Goal: Task Accomplishment & Management: Complete application form

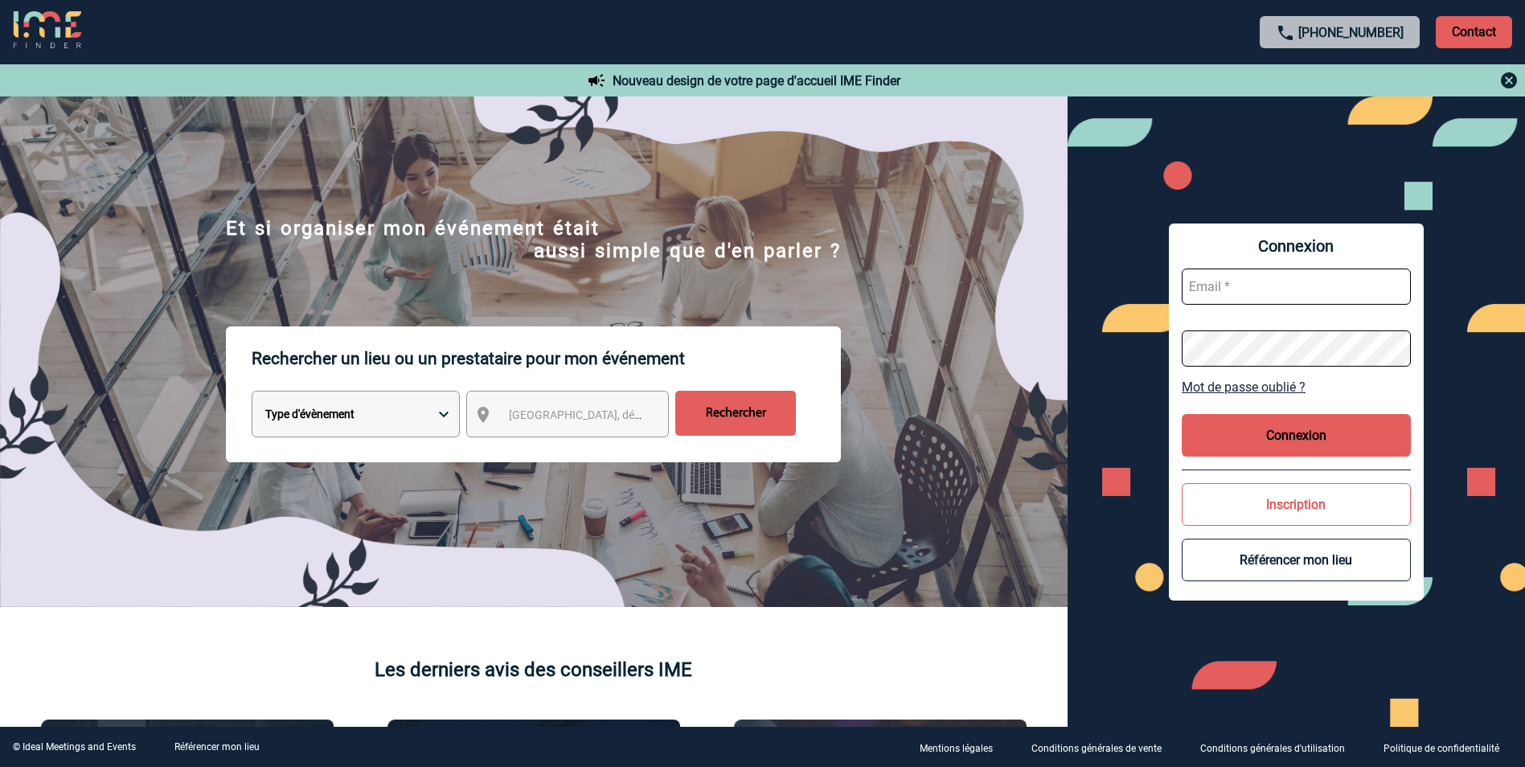
type input "[PERSON_NAME][EMAIL_ADDRESS][DOMAIN_NAME]"
click at [1270, 426] on button "Connexion" at bounding box center [1296, 435] width 229 height 43
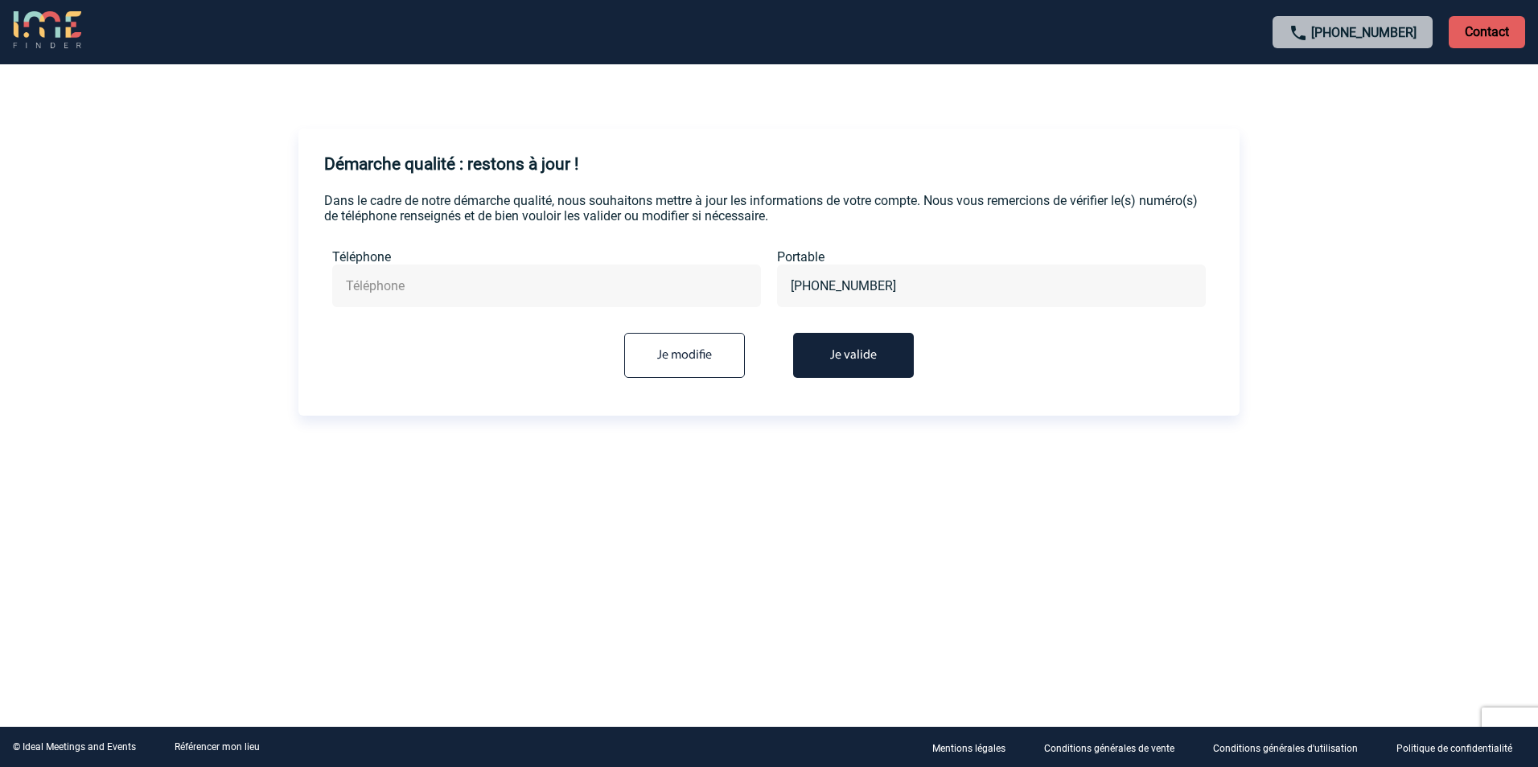
click at [519, 285] on input "text" at bounding box center [546, 285] width 409 height 23
click at [693, 224] on form "Dans le cadre de notre démarche qualité, nous souhaitons mettre à jour les info…" at bounding box center [768, 291] width 889 height 197
click at [883, 363] on button "Je valide" at bounding box center [853, 355] width 121 height 45
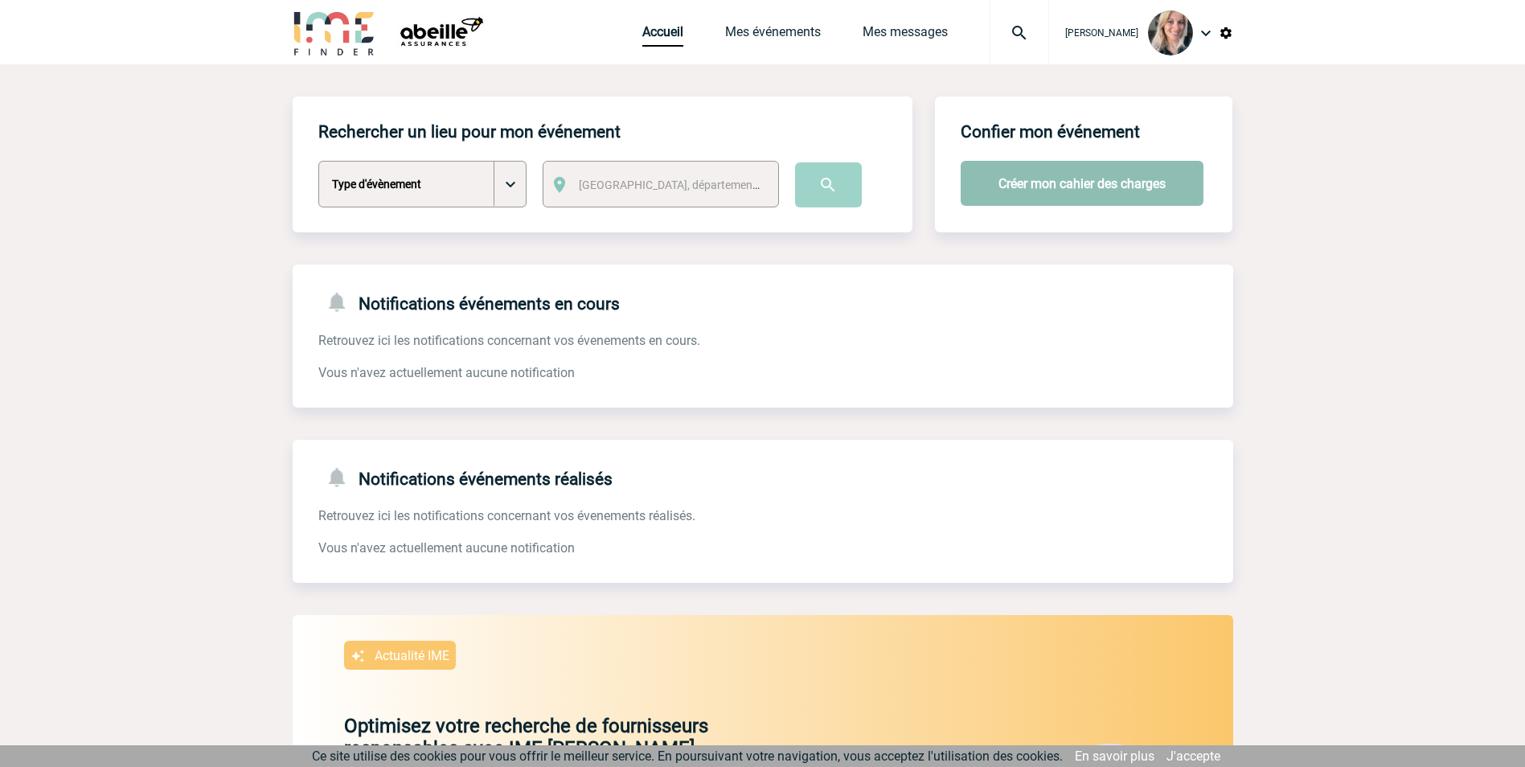
click at [1076, 183] on button "Créer mon cahier des charges" at bounding box center [1082, 183] width 243 height 45
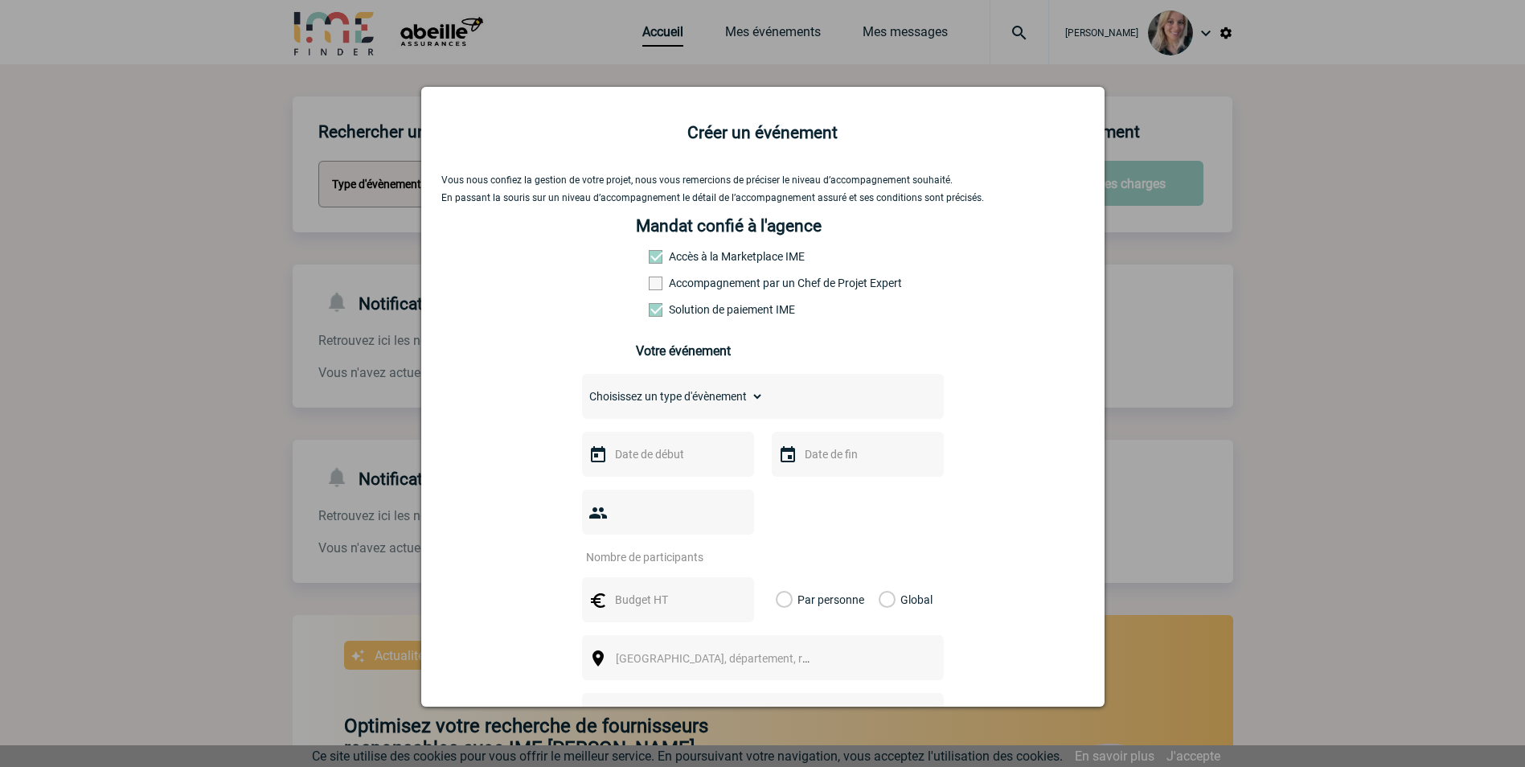
click at [737, 408] on select "Choisissez un type d'évènement Séminaire avec nuitée Séminaire sans nuitée Repa…" at bounding box center [673, 396] width 182 height 23
select select "3"
click at [582, 389] on select "Choisissez un type d'évènement Séminaire avec nuitée Séminaire sans nuitée Repa…" at bounding box center [673, 396] width 182 height 23
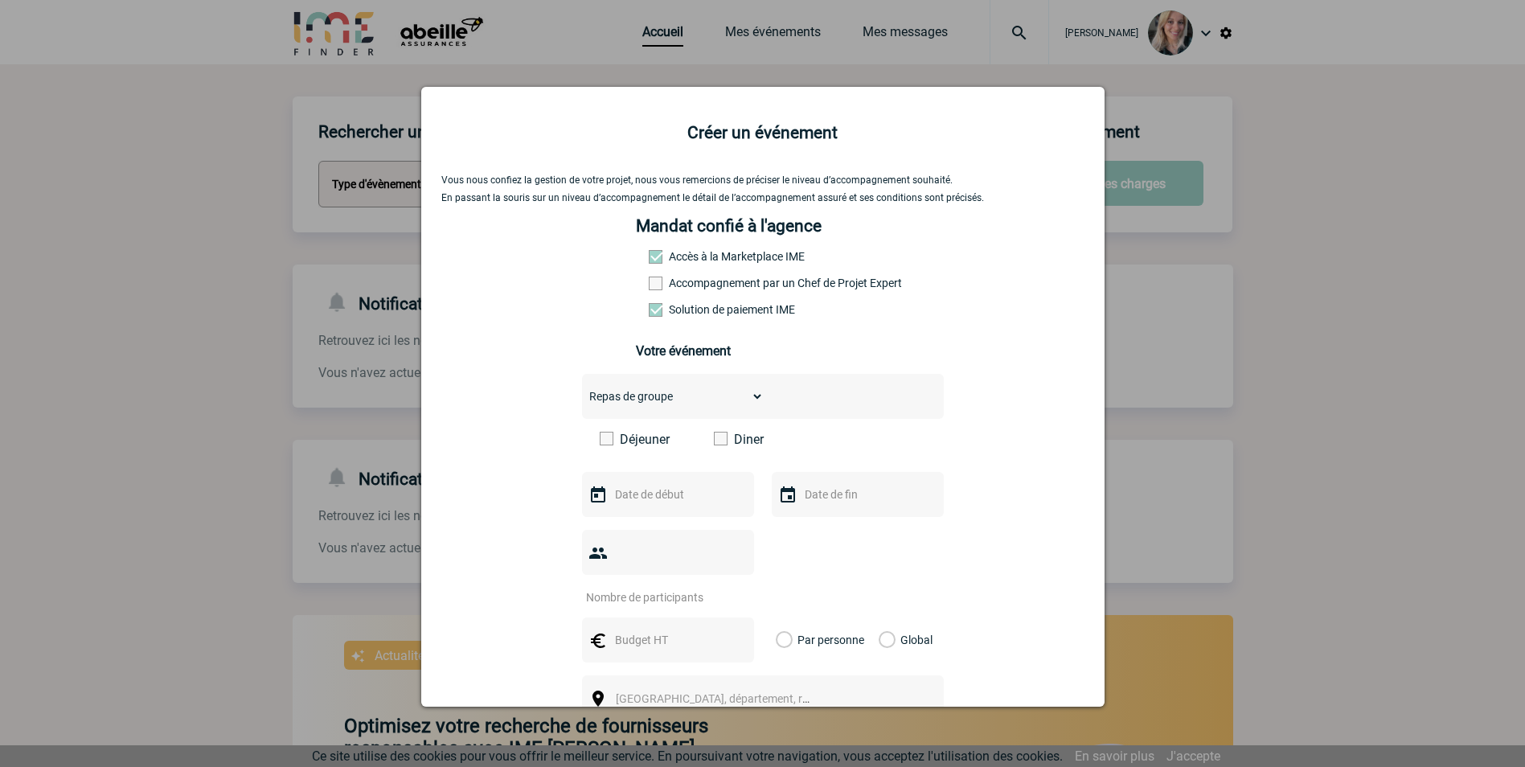
click at [634, 440] on label "Déjeuner" at bounding box center [646, 439] width 92 height 15
click at [0, 0] on input "Déjeuner" at bounding box center [0, 0] width 0 height 0
click at [655, 499] on input "text" at bounding box center [666, 494] width 111 height 21
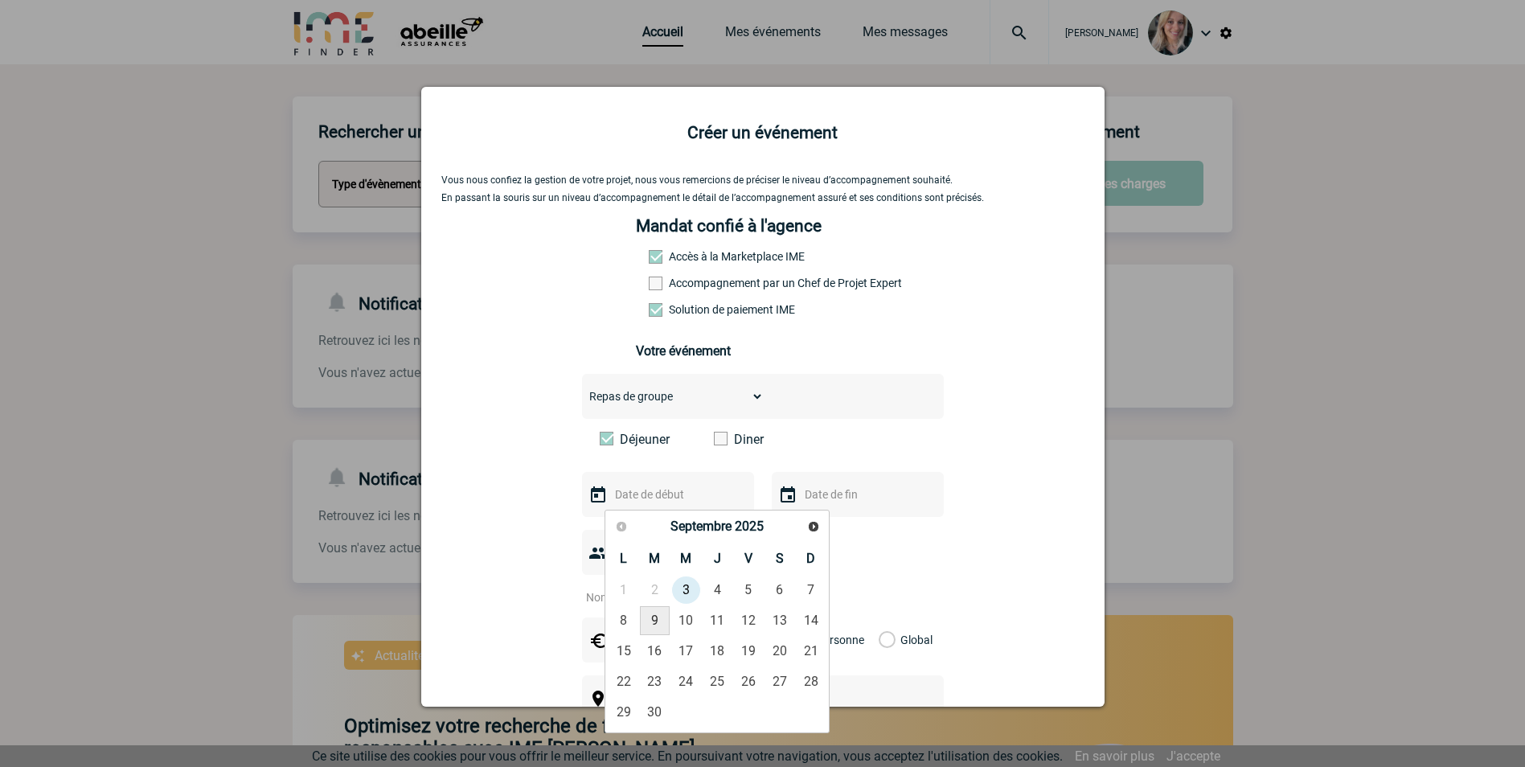
click at [659, 626] on link "9" at bounding box center [655, 620] width 30 height 29
type input "09-09-2025"
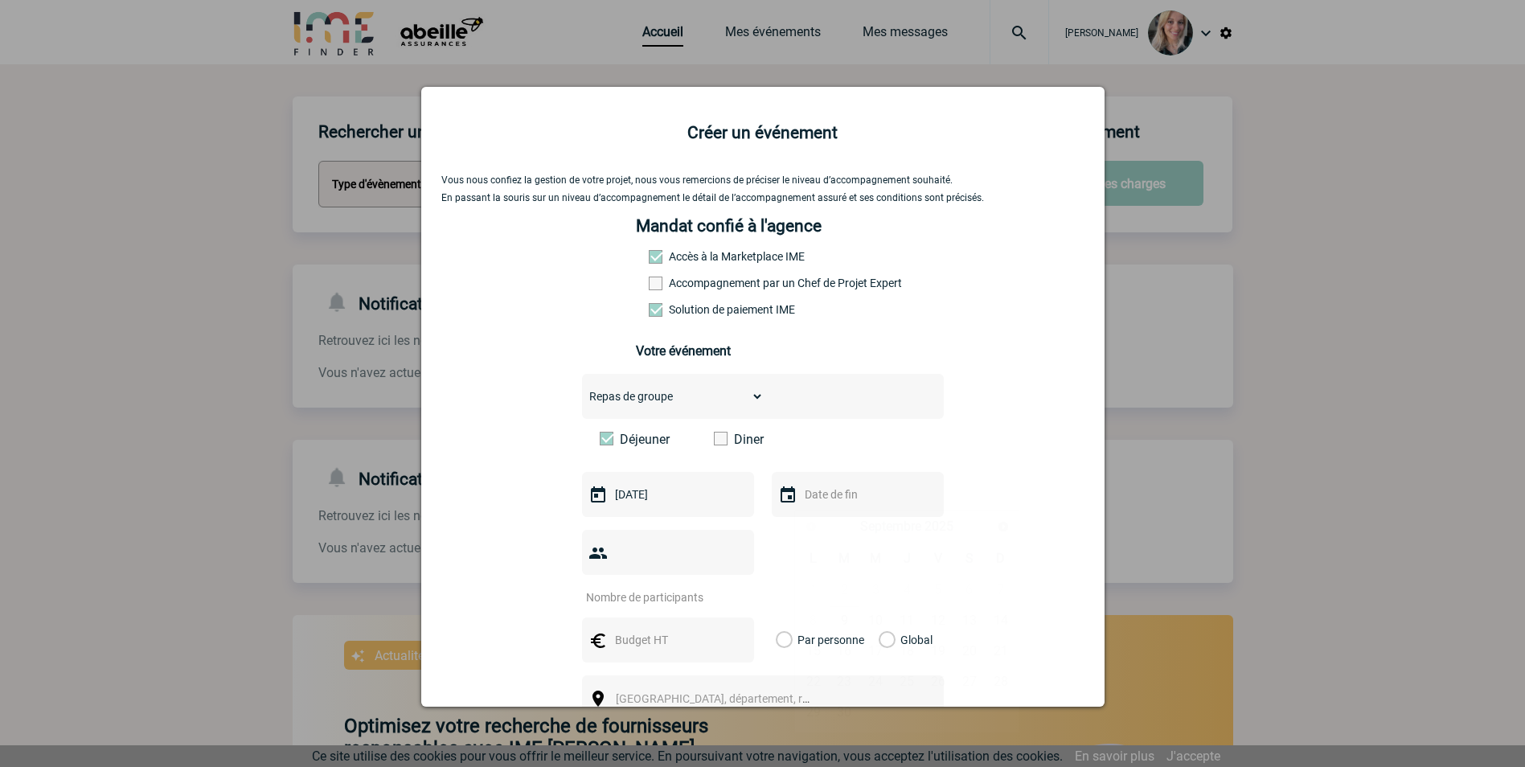
click at [803, 497] on input "text" at bounding box center [856, 494] width 111 height 21
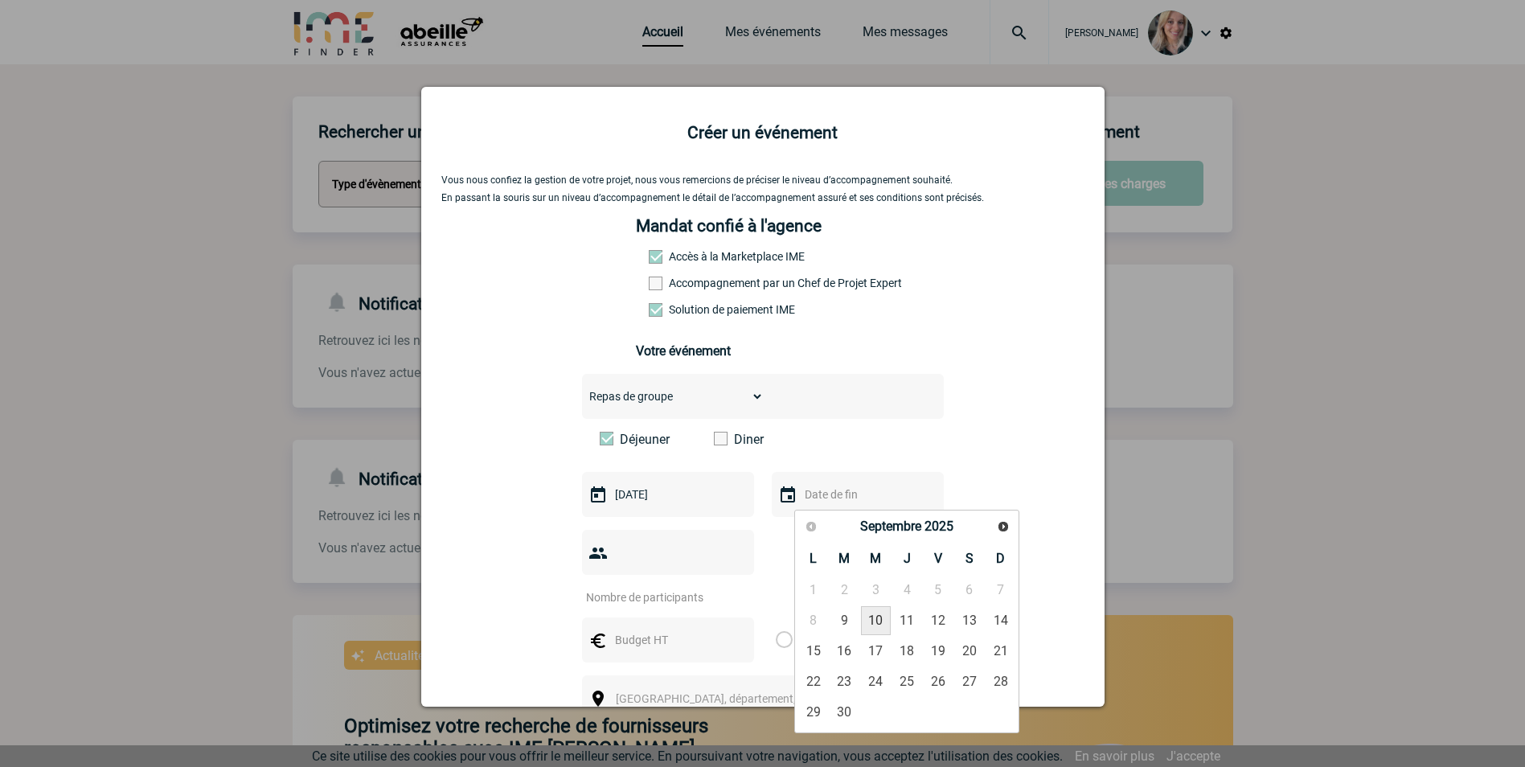
click at [869, 622] on link "10" at bounding box center [876, 620] width 30 height 29
type input "10-09-2025"
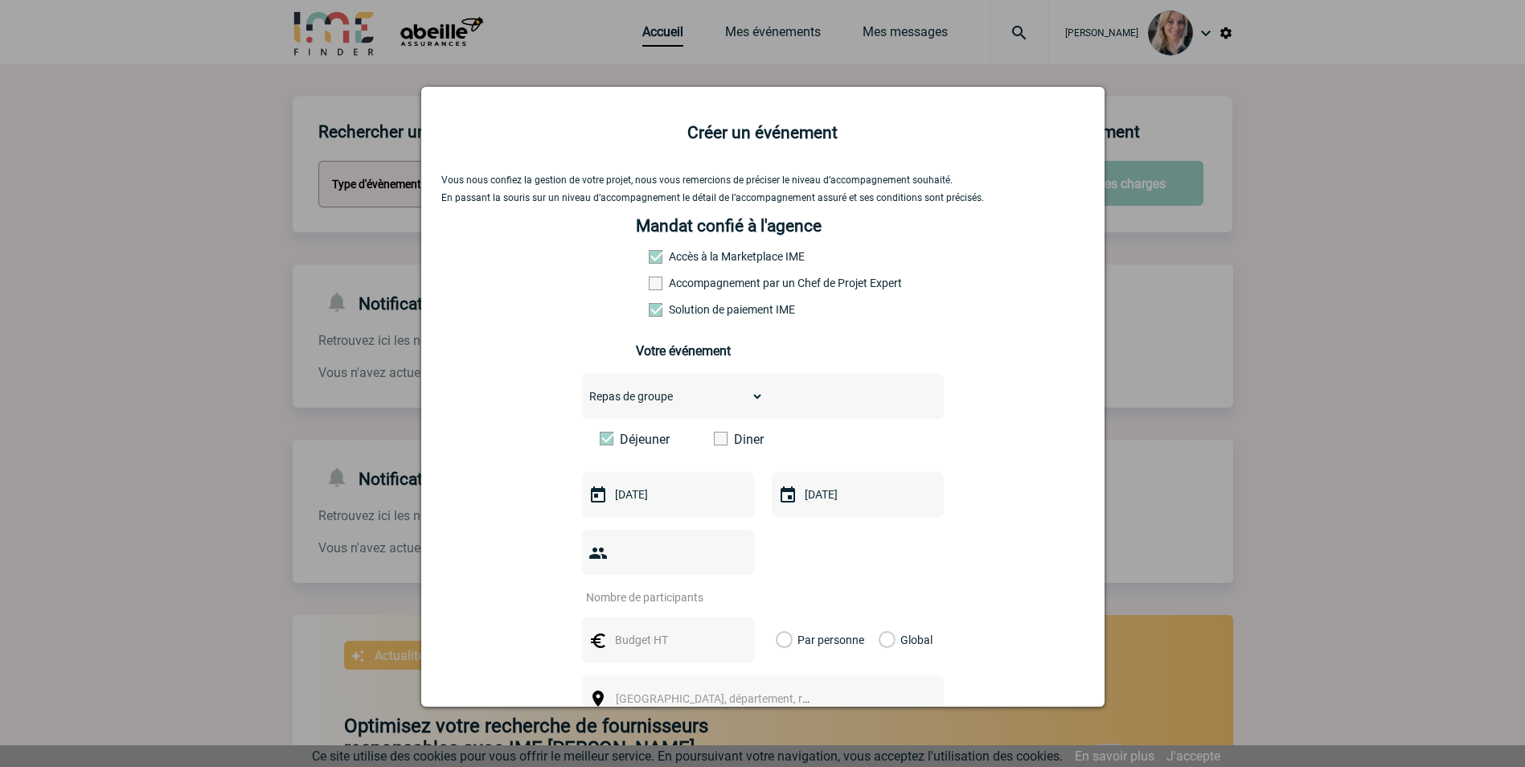
click at [1008, 446] on div "Vous nous confiez la gestion de votre projet, nous vous remercions de préciser …" at bounding box center [762, 562] width 643 height 774
click at [689, 587] on input "number" at bounding box center [657, 597] width 151 height 21
type input "19"
click at [673, 618] on div at bounding box center [668, 640] width 172 height 45
click at [794, 618] on label "Par personne" at bounding box center [785, 640] width 18 height 45
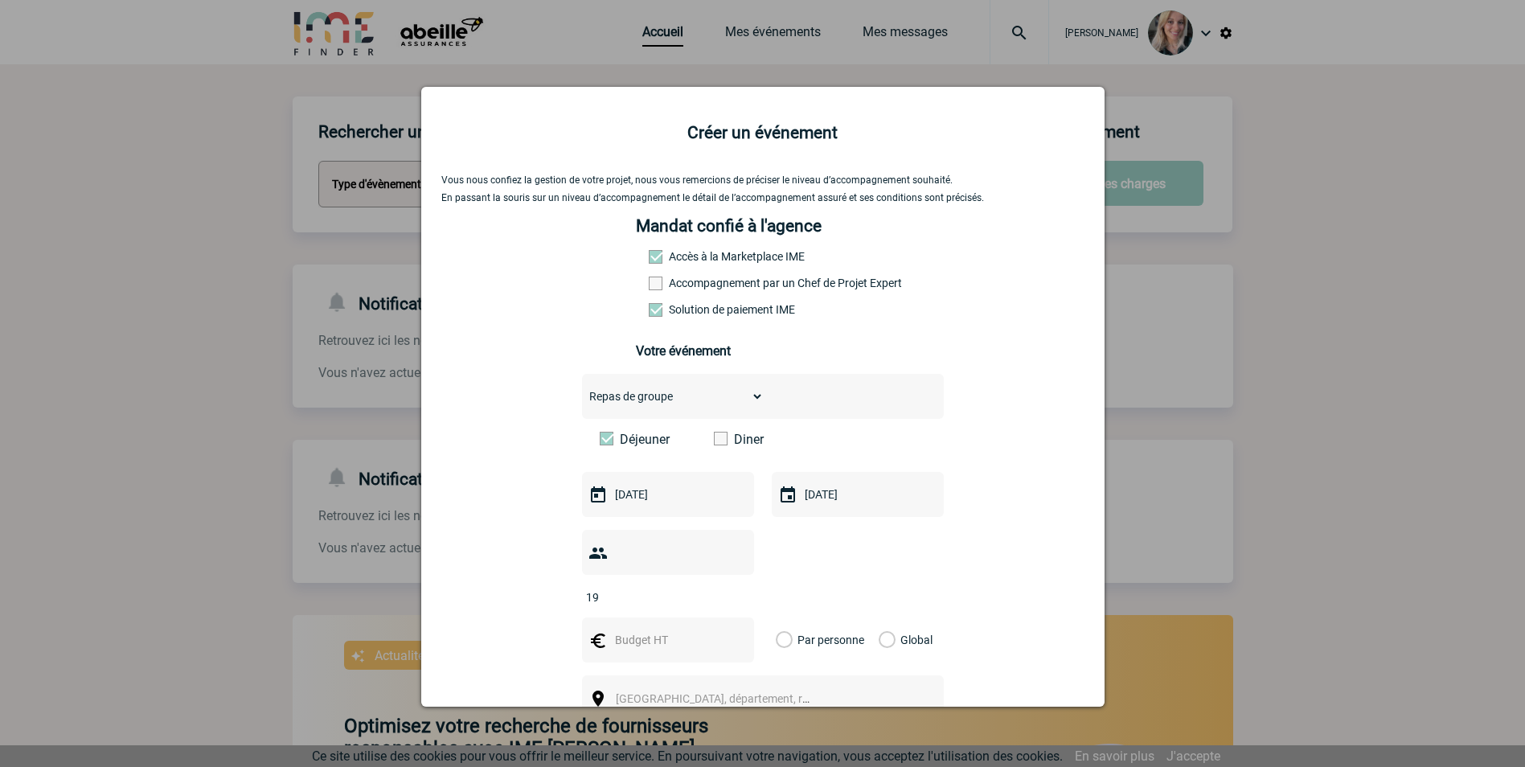
click at [0, 0] on input "Par personne" at bounding box center [0, 0] width 0 height 0
click at [646, 630] on input "text" at bounding box center [666, 640] width 111 height 21
click at [627, 630] on input "text" at bounding box center [666, 640] width 111 height 21
type input "27"
click at [1035, 580] on div "Vous nous confiez la gestion de votre projet, nous vous remercions de préciser …" at bounding box center [762, 562] width 643 height 774
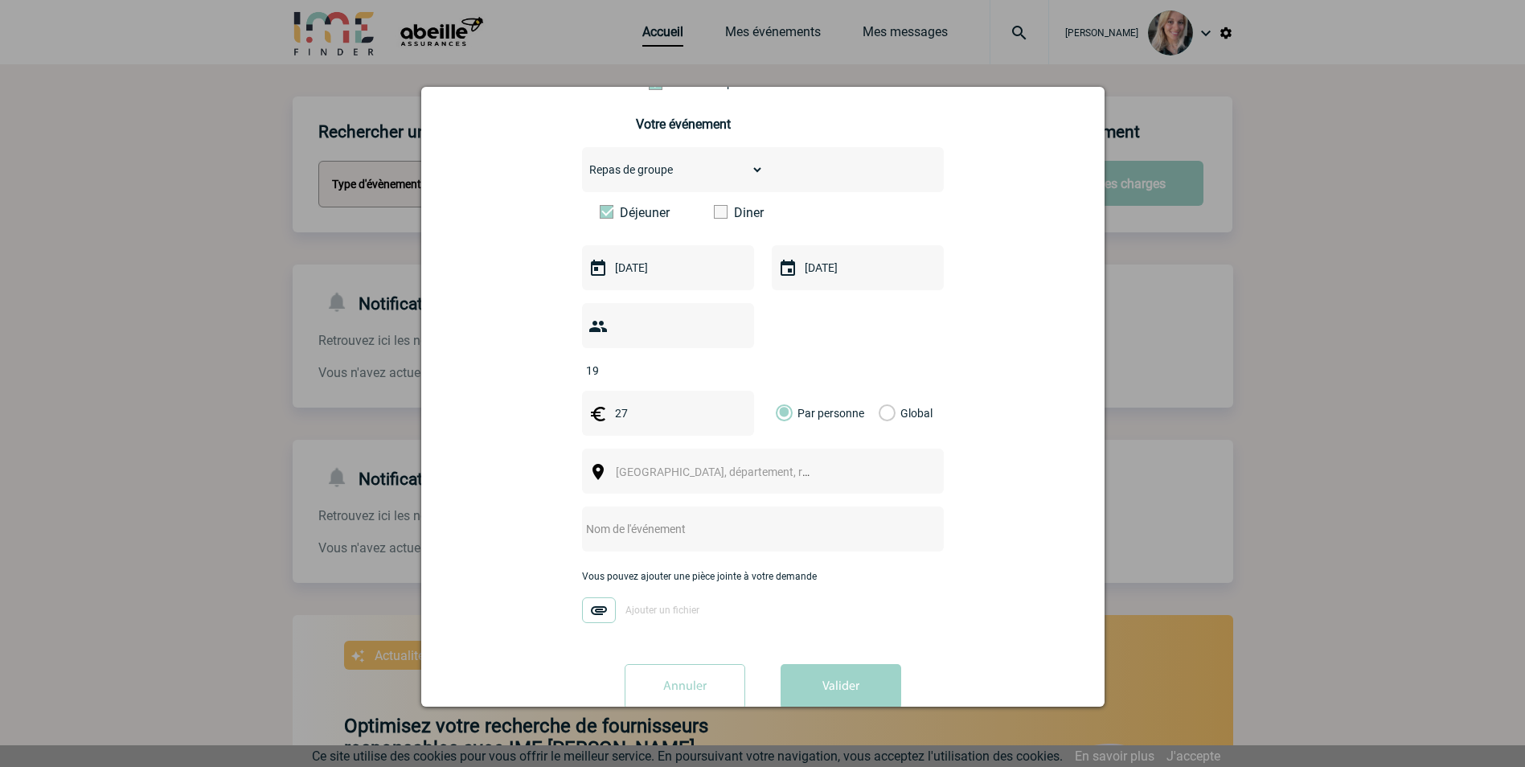
scroll to position [240, 0]
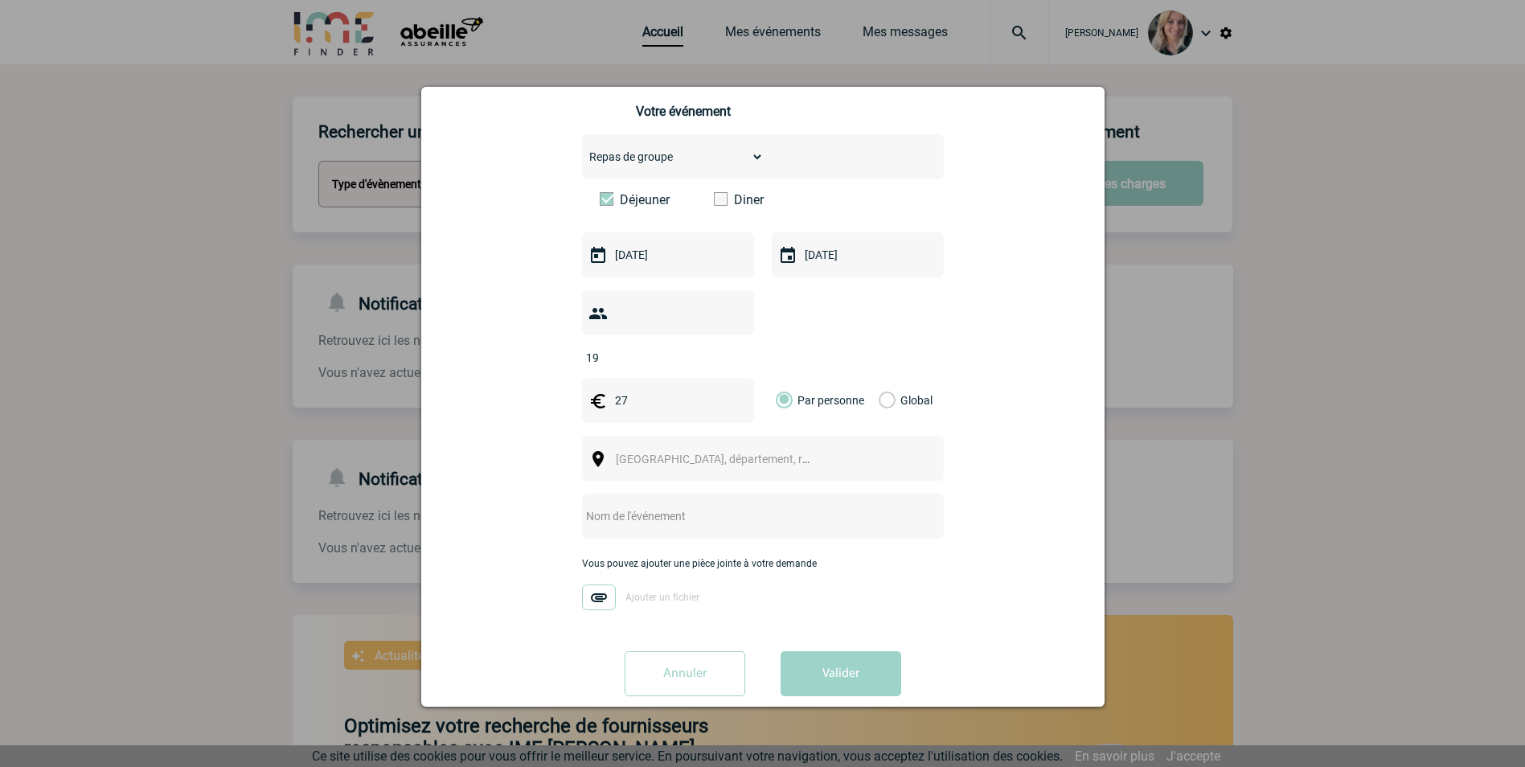
click at [1054, 441] on div "Vous nous confiez la gestion de votre projet, nous vous remercions de préciser …" at bounding box center [762, 322] width 643 height 774
click at [725, 448] on span "Ville, département, région..." at bounding box center [720, 459] width 221 height 23
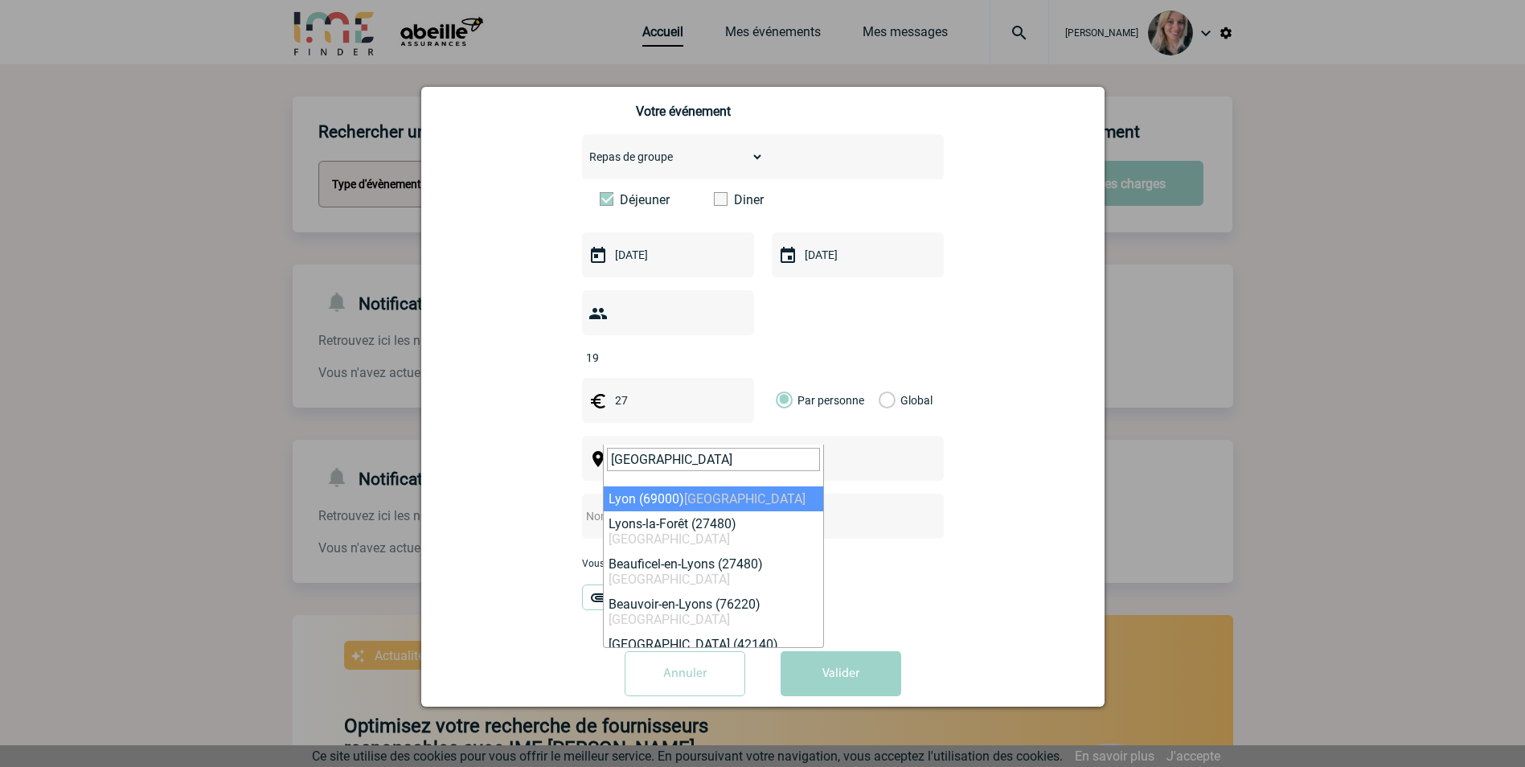
type input "lyon"
select select "36544"
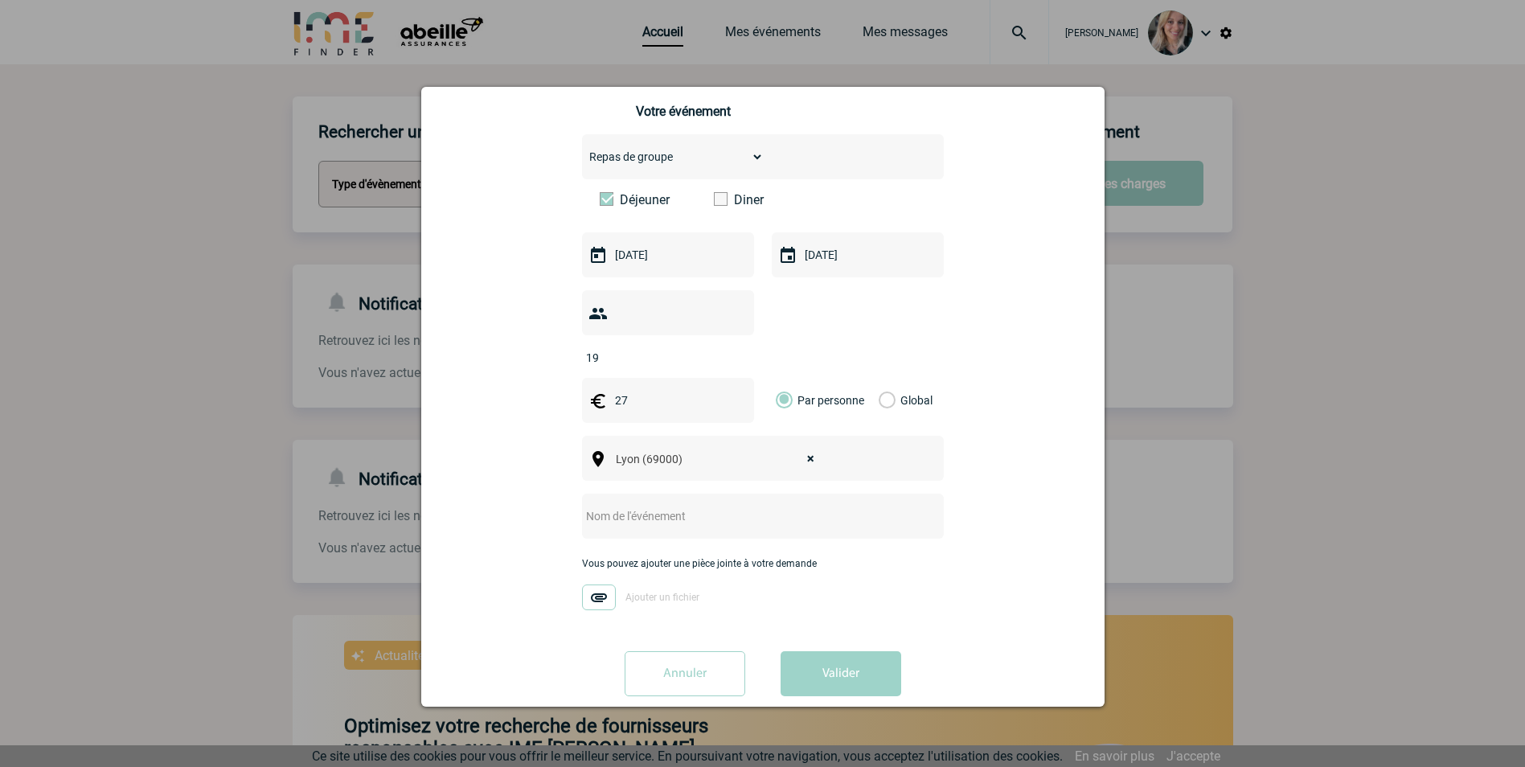
click at [667, 506] on input "text" at bounding box center [741, 516] width 319 height 21
drag, startPoint x: 791, startPoint y: 490, endPoint x: 734, endPoint y: 491, distance: 57.1
click at [734, 506] on input "Formations collabs ACDC LYON 4-5 mars" at bounding box center [741, 516] width 319 height 21
type input "Formations collabs ACDC [GEOGRAPHIC_DATA] 9/10 septembre"
click at [847, 651] on button "Valider" at bounding box center [841, 673] width 121 height 45
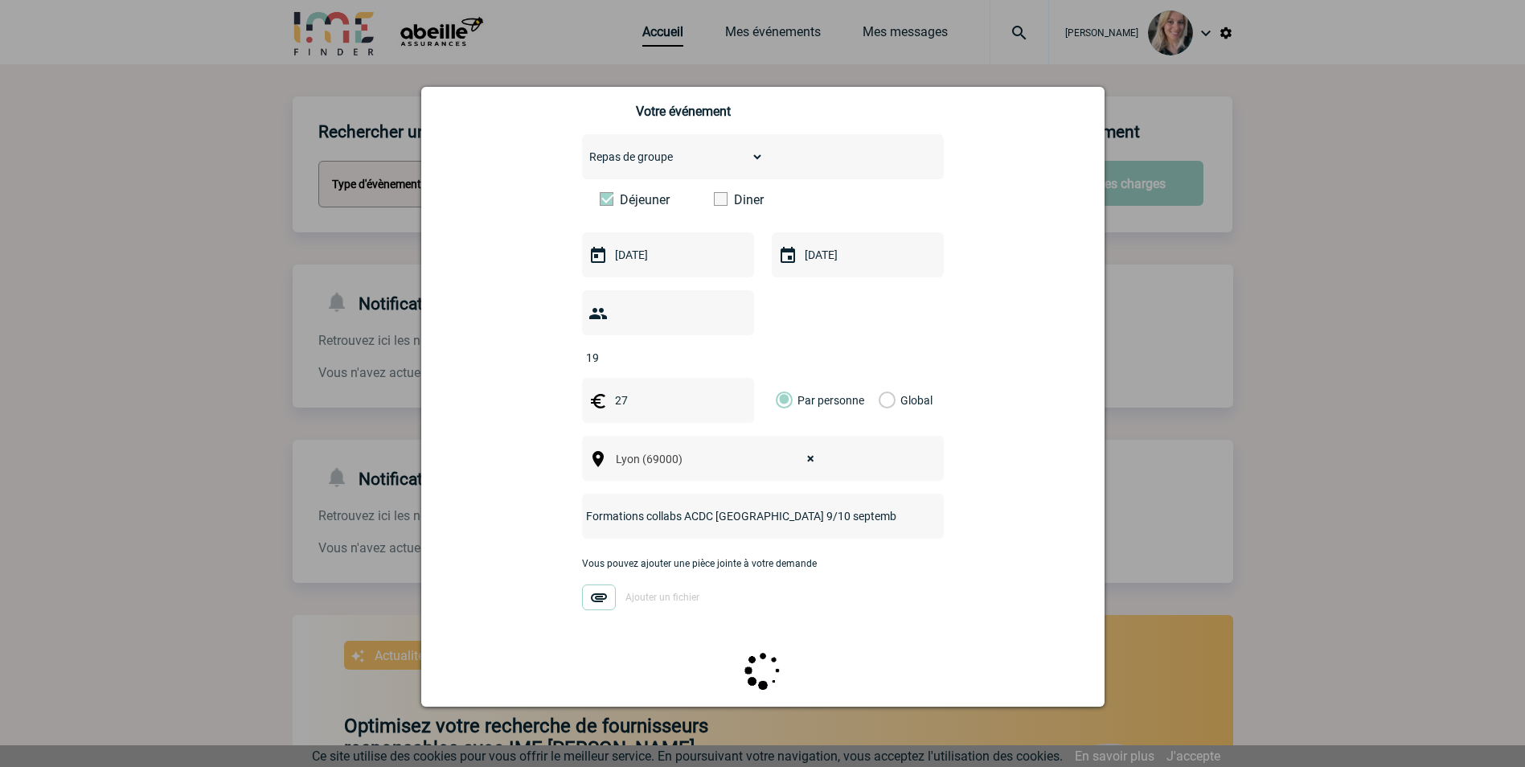
scroll to position [0, 0]
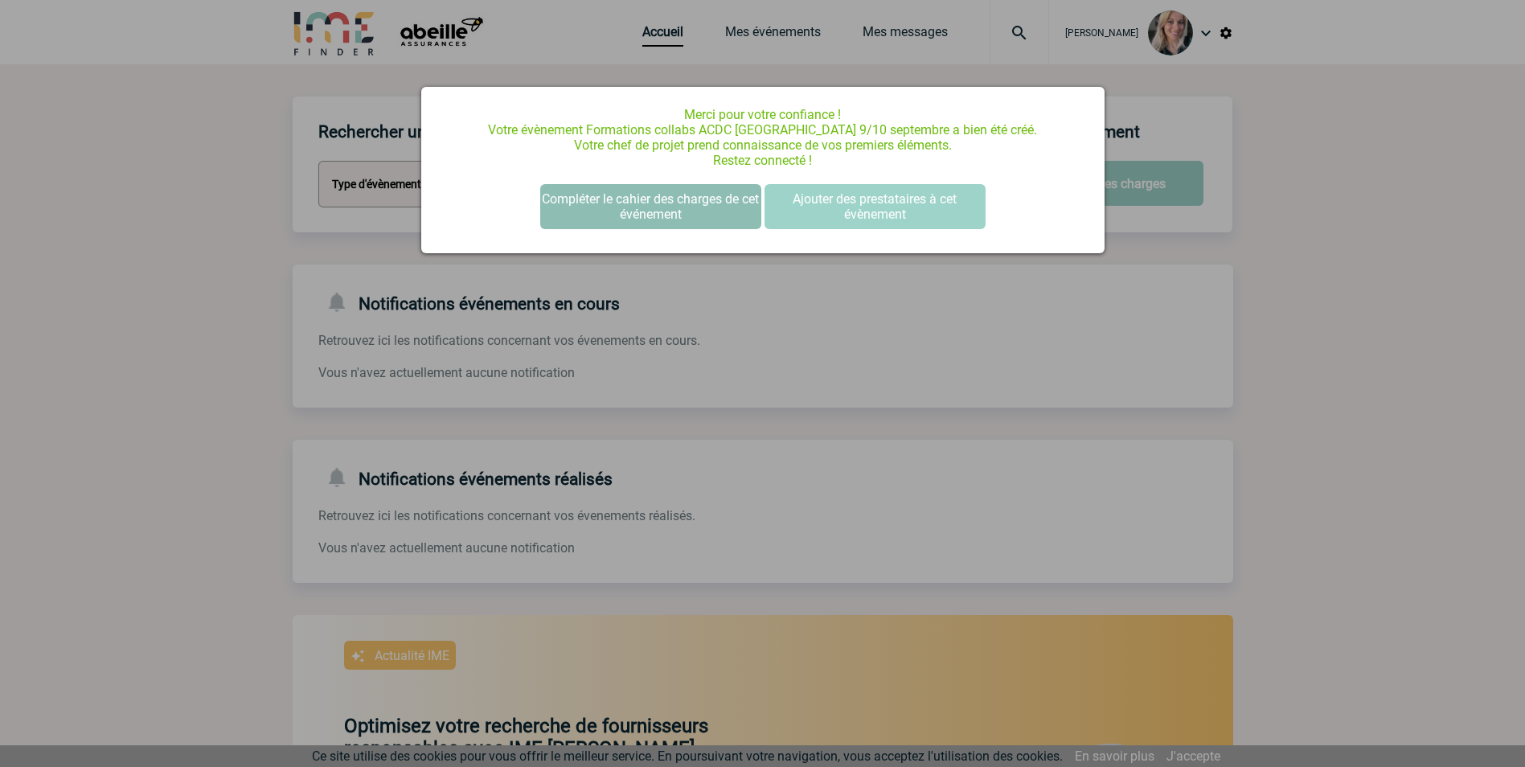
click at [683, 213] on button "Compléter le cahier des charges de cet événement" at bounding box center [650, 206] width 221 height 45
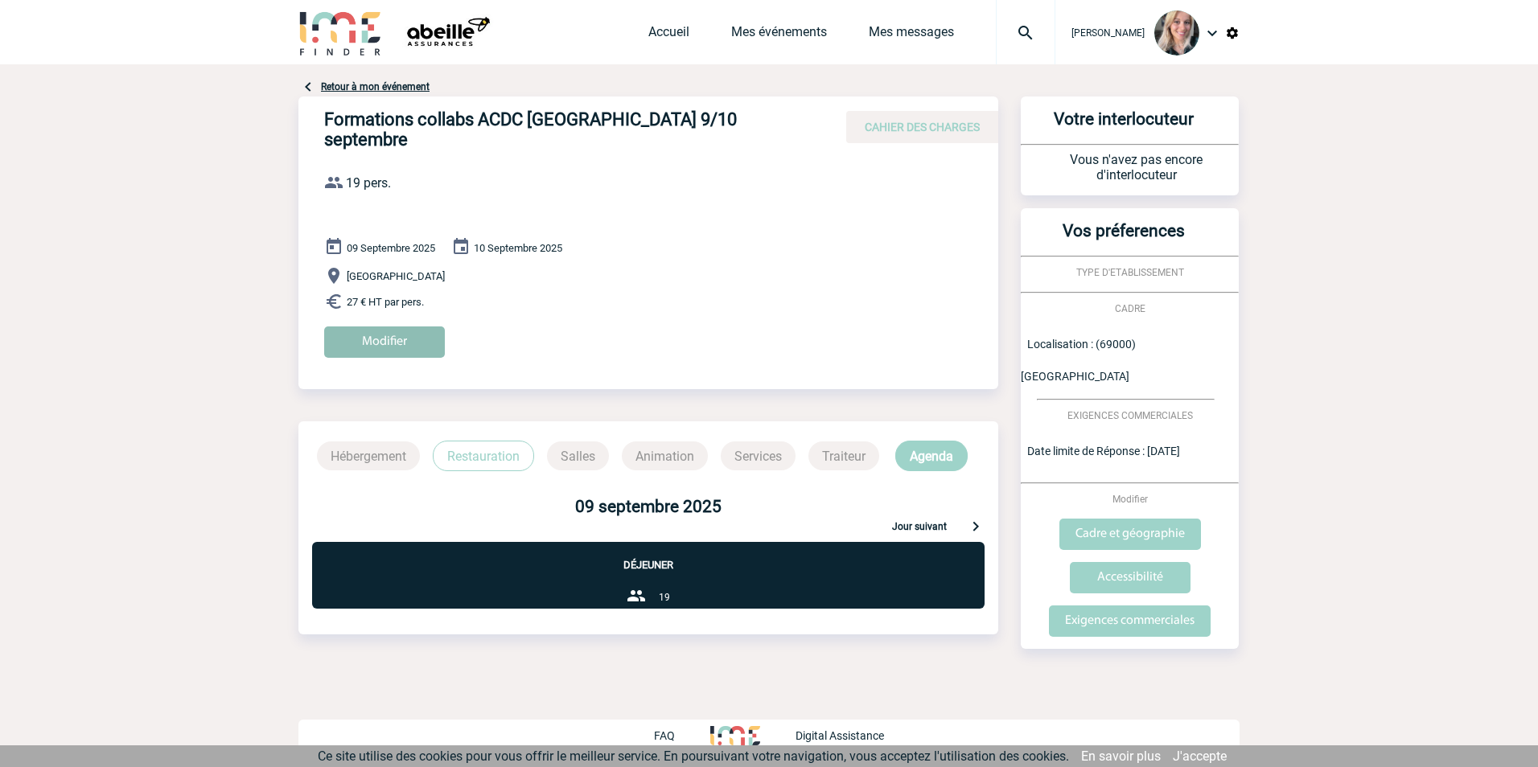
click at [399, 326] on input "Modifier" at bounding box center [384, 341] width 121 height 31
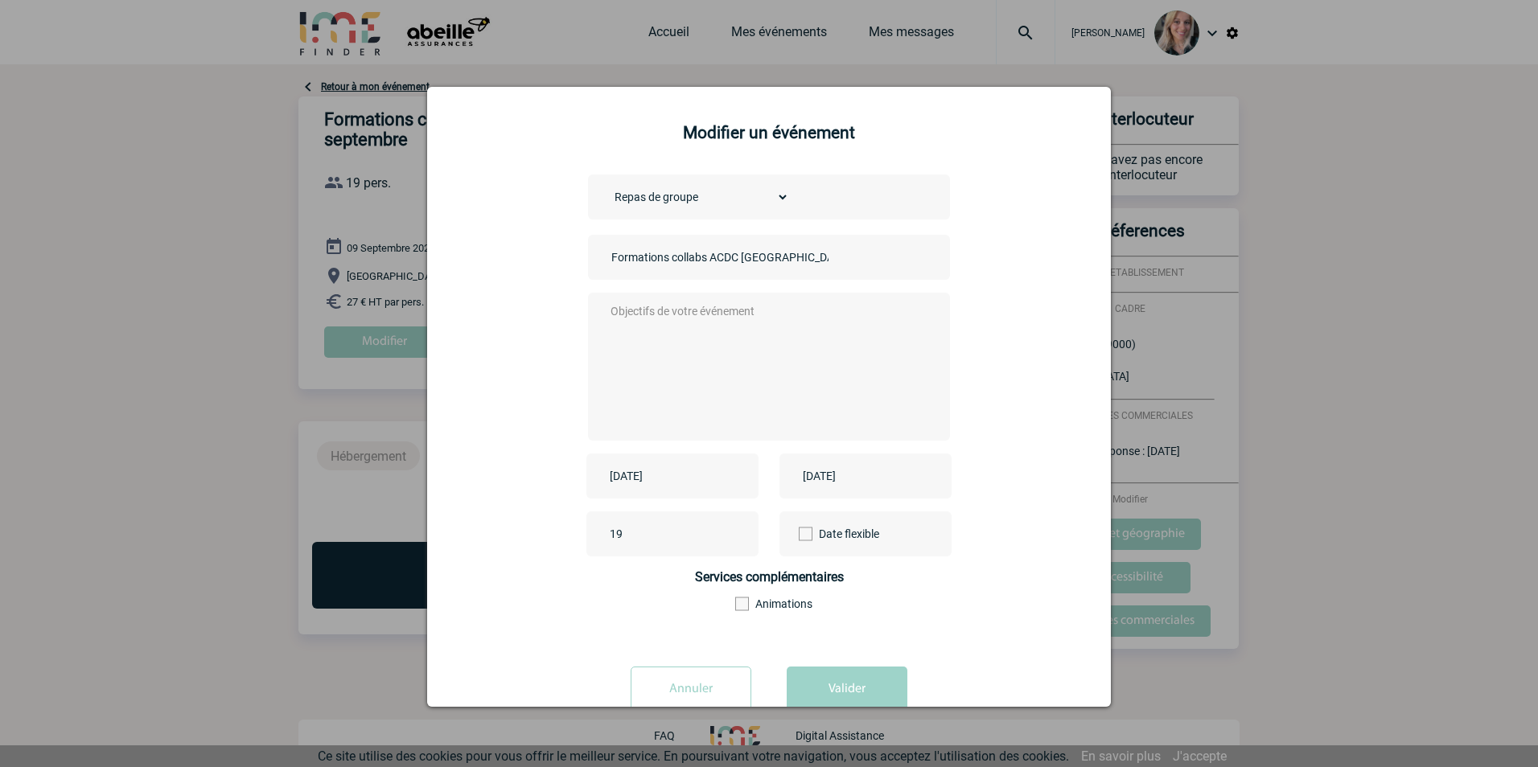
click at [740, 335] on textarea at bounding box center [765, 365] width 318 height 129
click at [622, 386] on textarea "Bonjour, Nous souhaitons réserver pour 19 personnes le 9 et 10 septembre pour l…" at bounding box center [765, 365] width 318 height 129
click at [733, 380] on textarea "Bonjour, Nous souhaitons réserver pour 19 personnes le 9 et 10 septembre pour l…" at bounding box center [765, 365] width 318 height 129
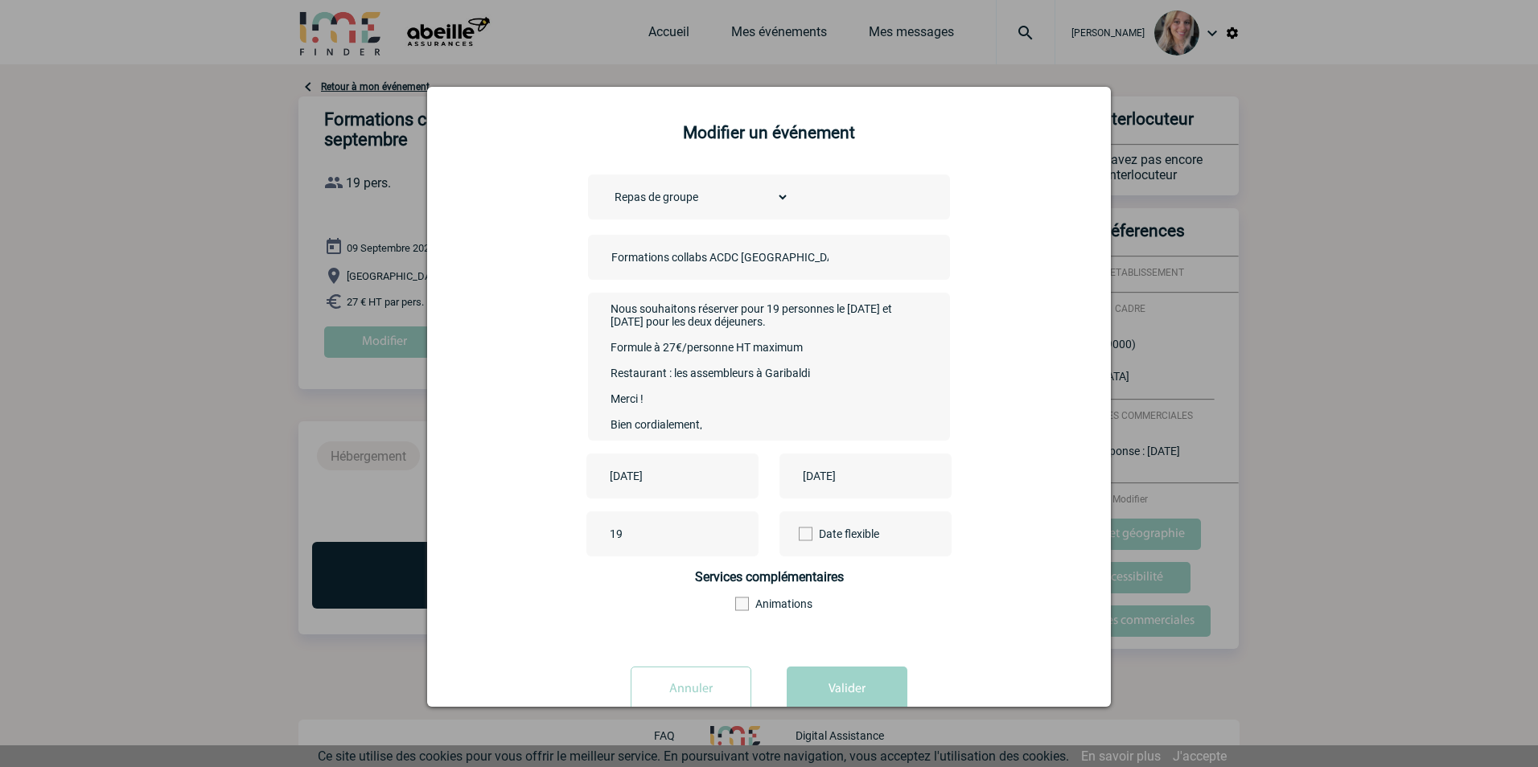
scroll to position [43, 0]
type textarea "Bonjour, Nous souhaitons réserver pour 19 personnes le 9 et 10 septembre pour l…"
click at [823, 690] on button "Valider" at bounding box center [846, 689] width 121 height 45
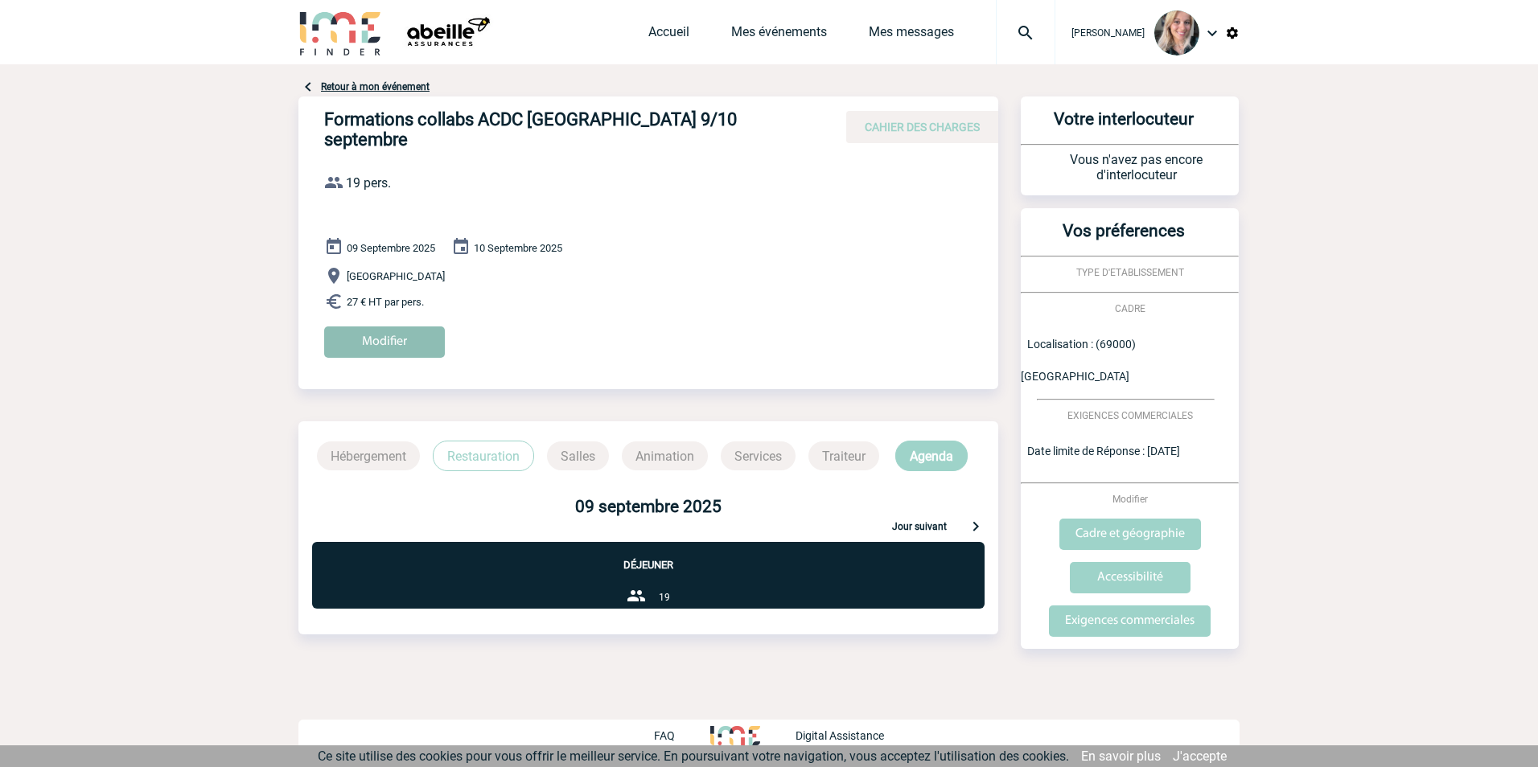
click at [391, 326] on input "Modifier" at bounding box center [384, 341] width 121 height 31
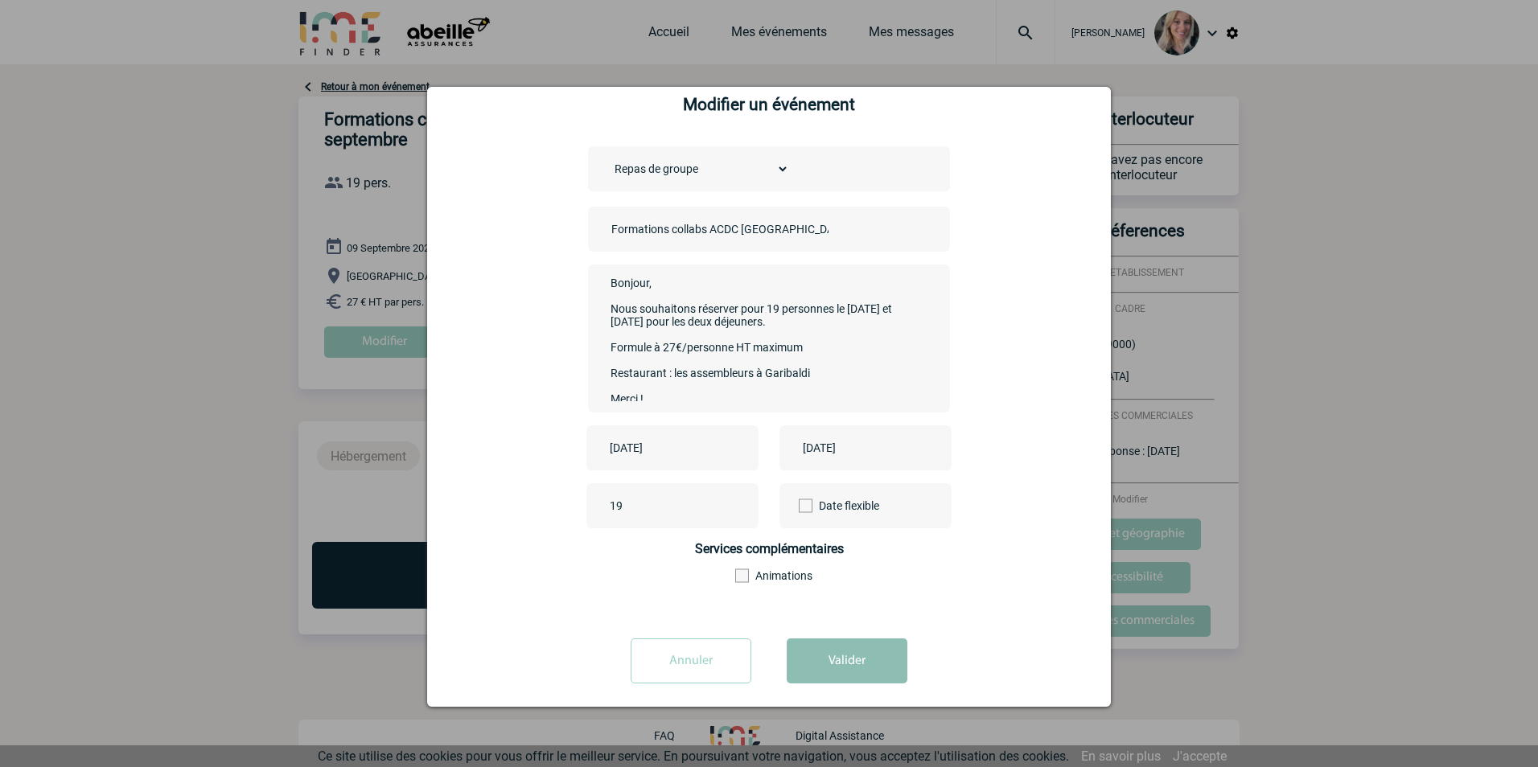
scroll to position [43, 0]
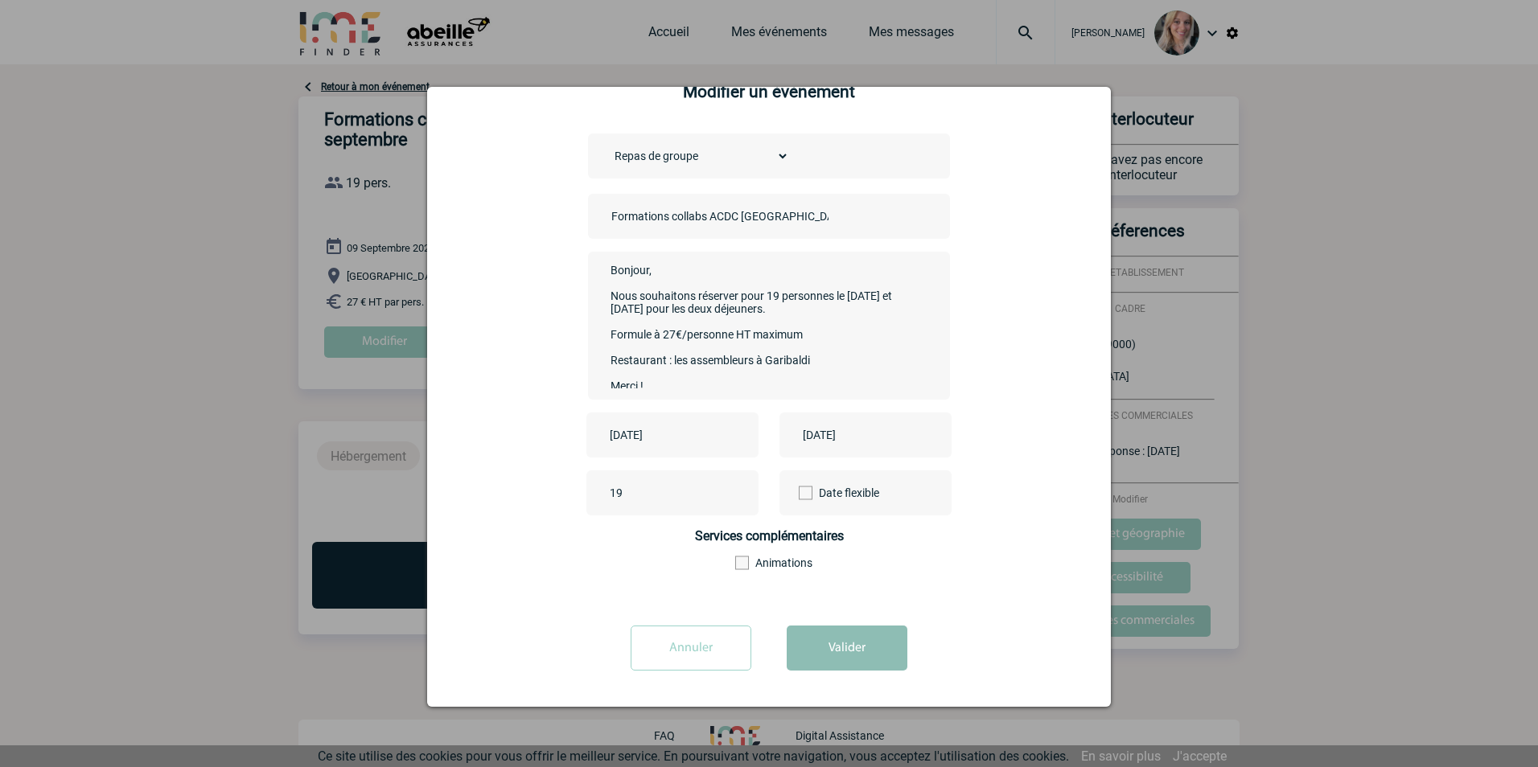
click at [886, 657] on button "Valider" at bounding box center [846, 648] width 121 height 45
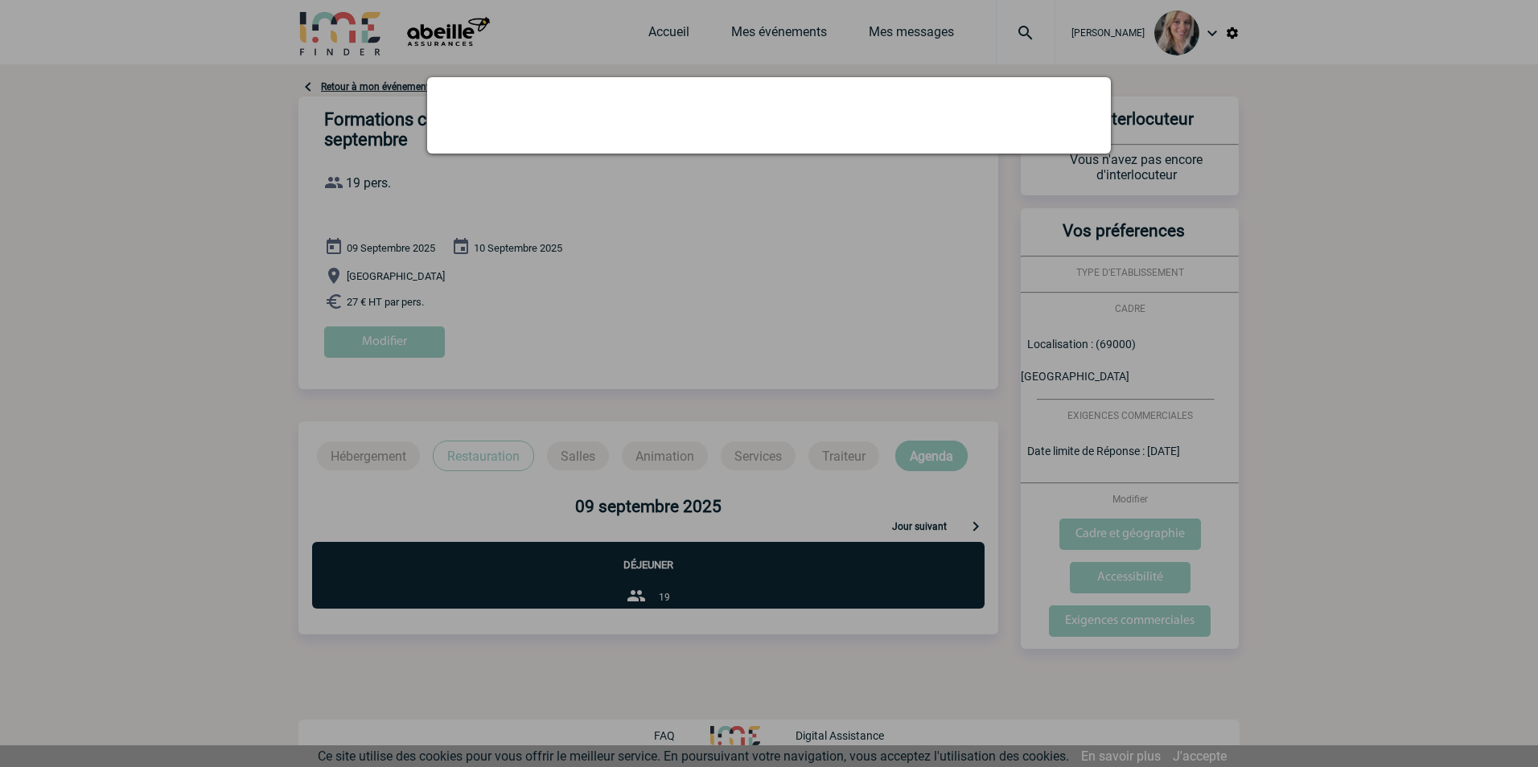
scroll to position [0, 0]
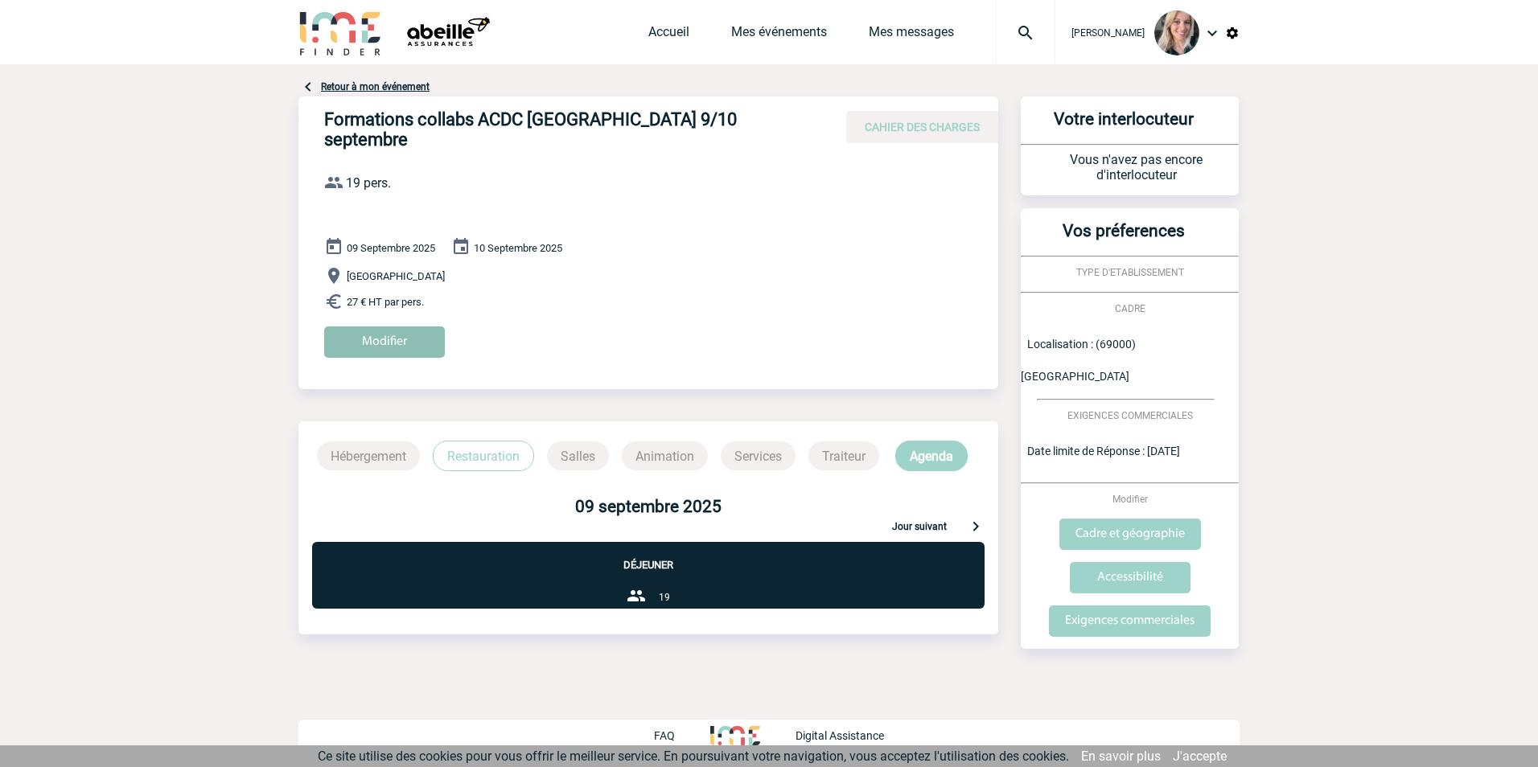
click at [404, 326] on input "Modifier" at bounding box center [384, 341] width 121 height 31
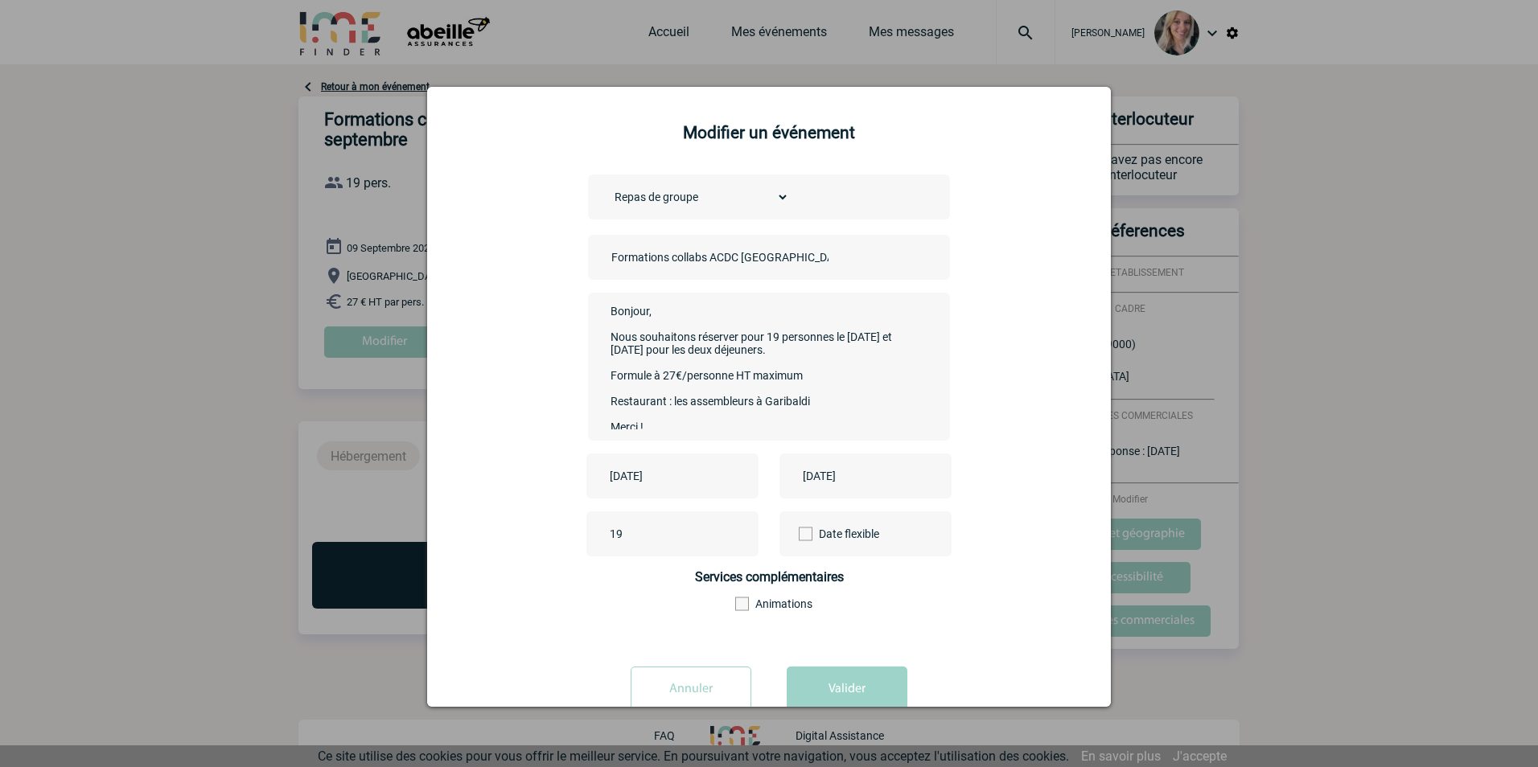
click at [823, 383] on textarea "Bonjour, Nous souhaitons réserver pour 19 personnes le 9 et 10 septembre pour l…" at bounding box center [765, 365] width 318 height 129
type textarea "Bonjour, Nous souhaitons réserver pour 19 personnes le 9 et 10 septembre pour l…"
click at [869, 683] on button "Valider" at bounding box center [846, 689] width 121 height 45
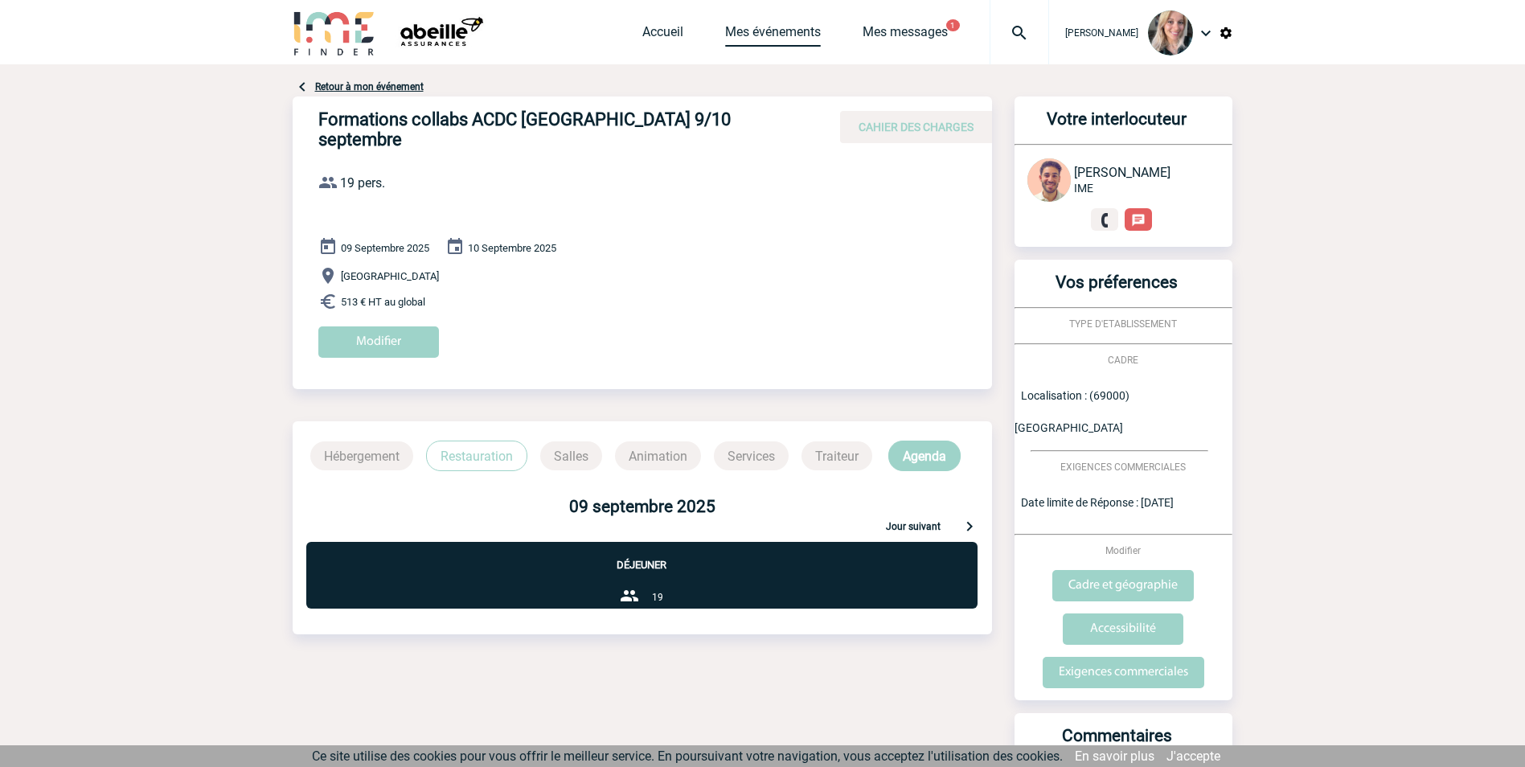
click at [769, 30] on link "Mes événements" at bounding box center [773, 35] width 96 height 23
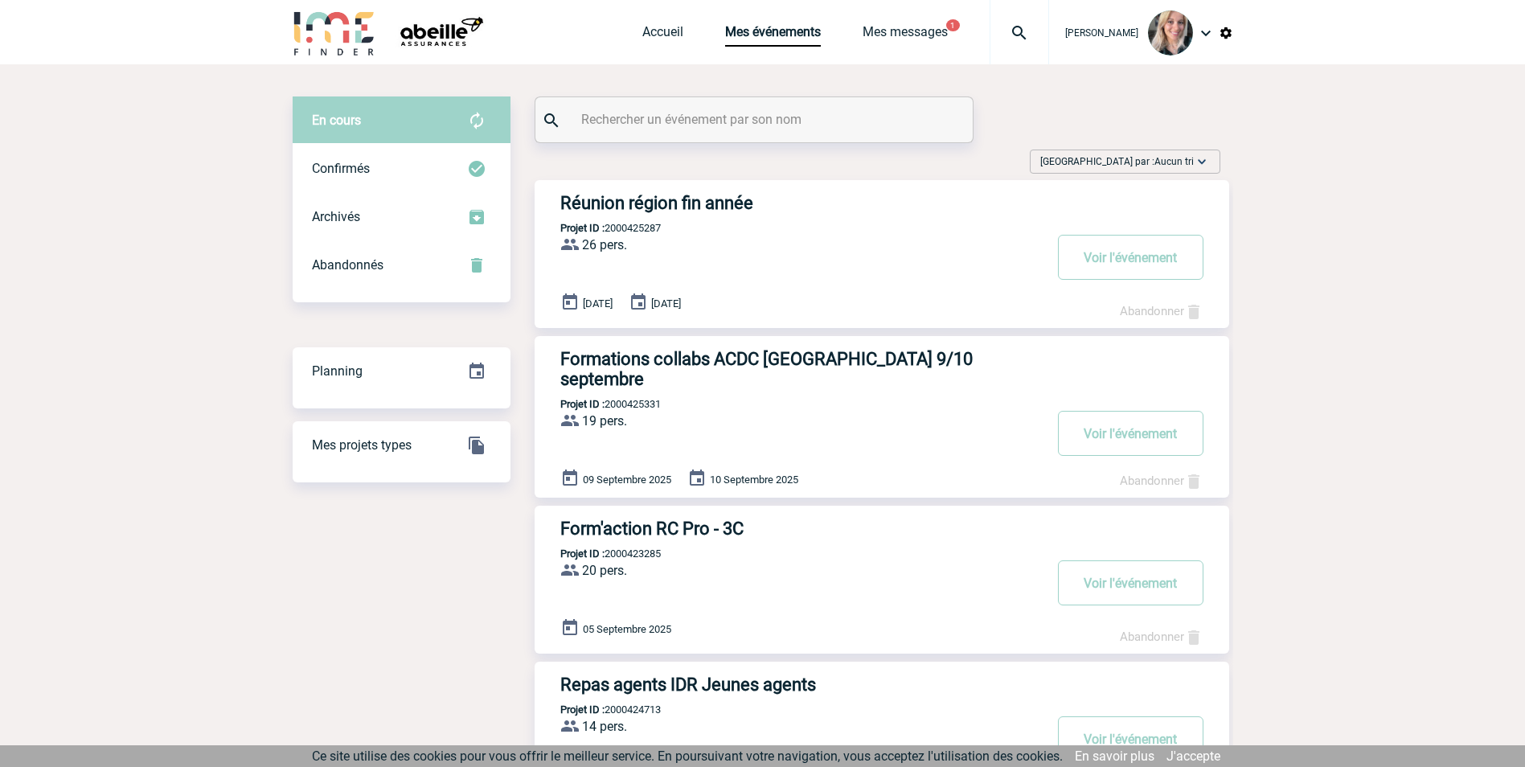
click at [712, 202] on h3 "Réunion région fin année" at bounding box center [801, 203] width 482 height 20
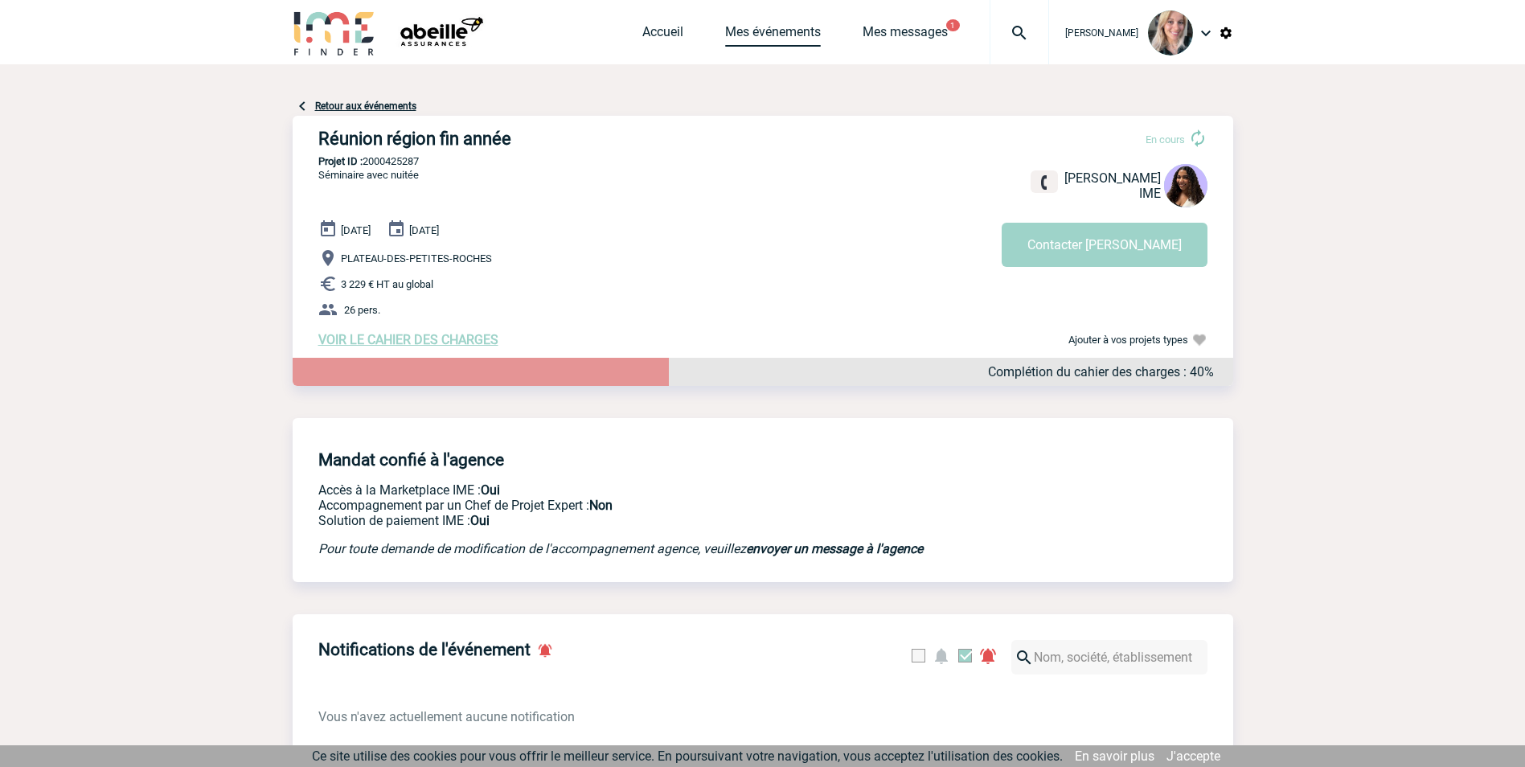
click at [811, 37] on link "Mes événements" at bounding box center [773, 35] width 96 height 23
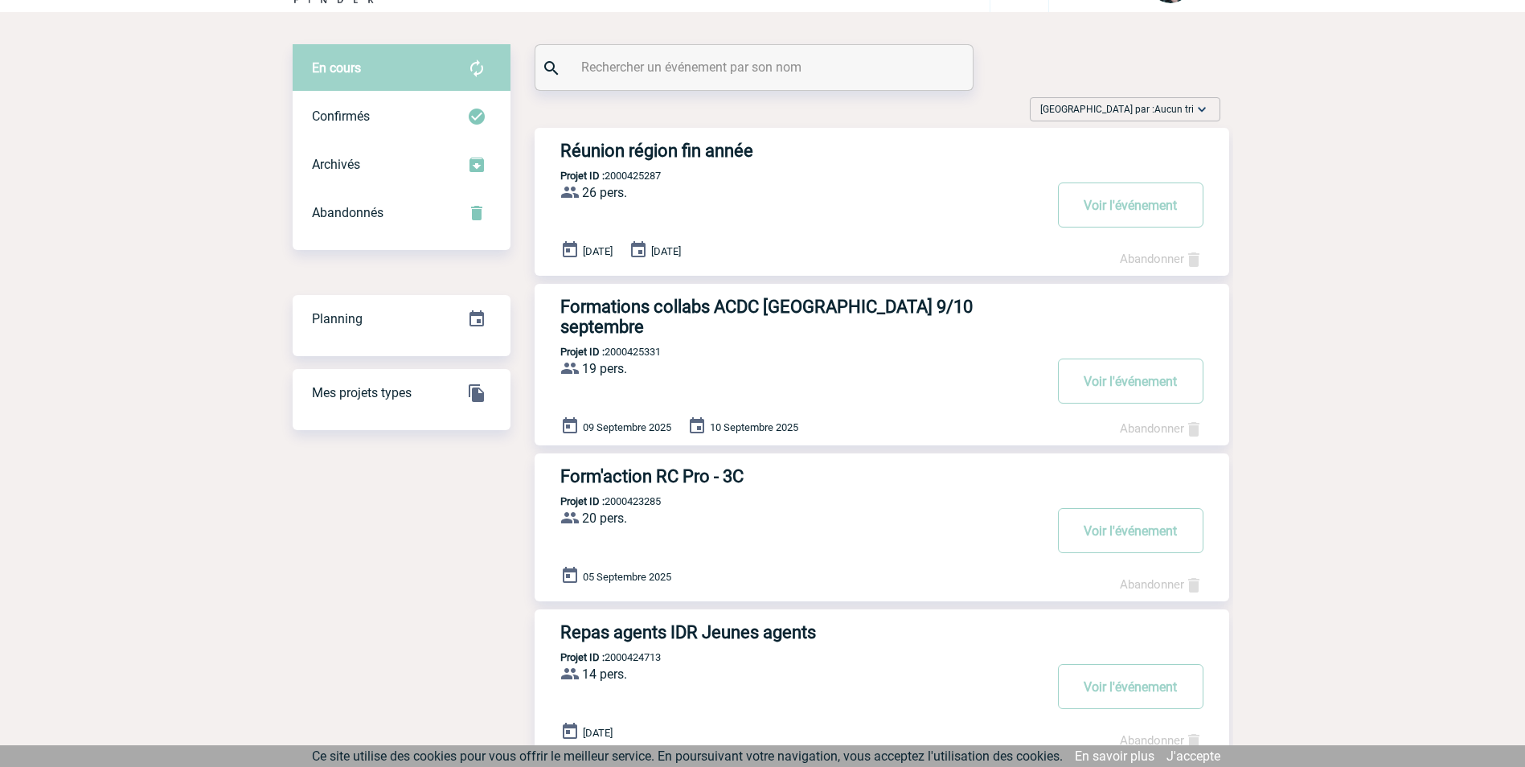
scroll to position [80, 0]
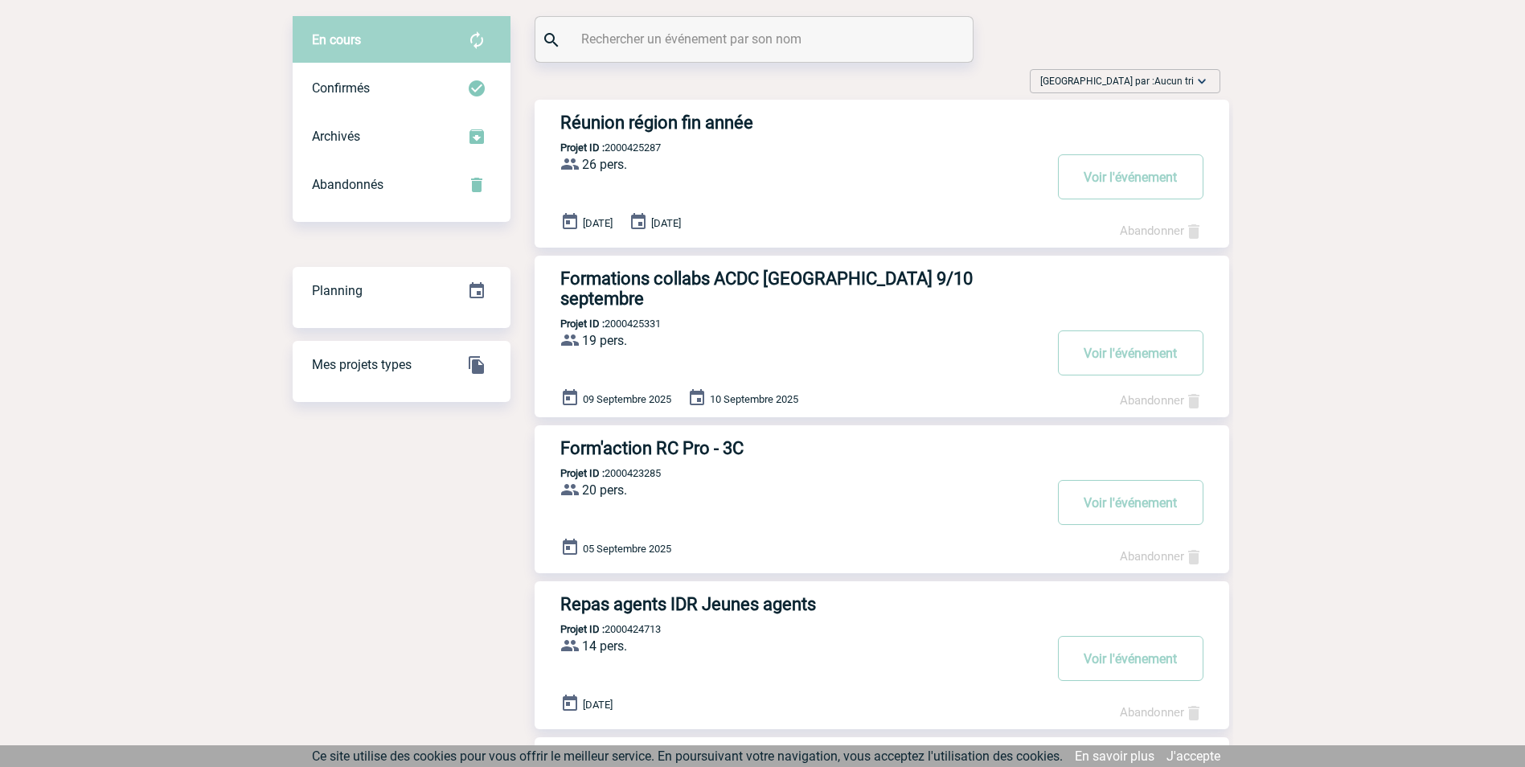
click at [856, 281] on h3 "Formations collabs ACDC LYON 9/10 septembre" at bounding box center [801, 289] width 482 height 40
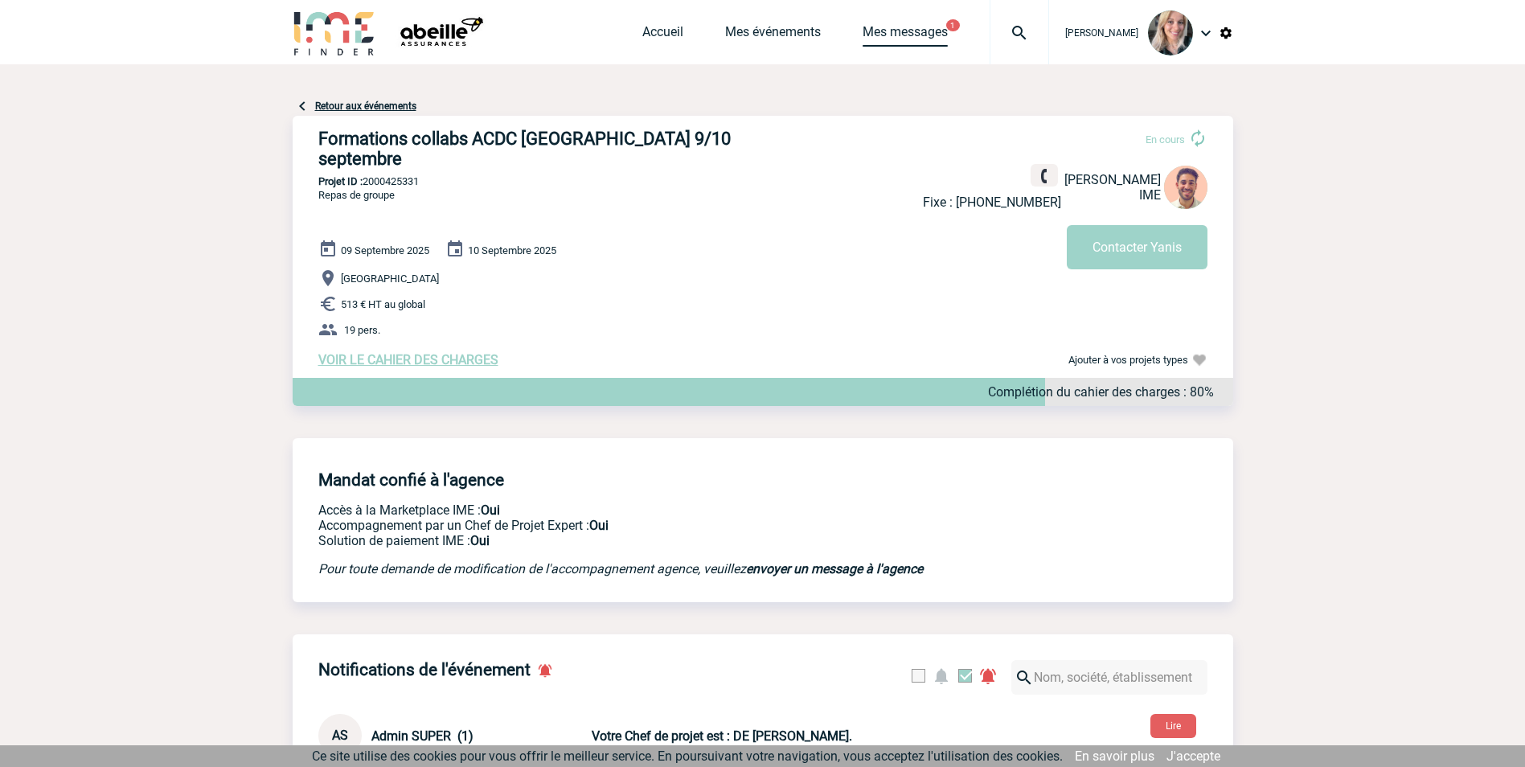
click at [893, 24] on link "Mes messages" at bounding box center [905, 35] width 85 height 23
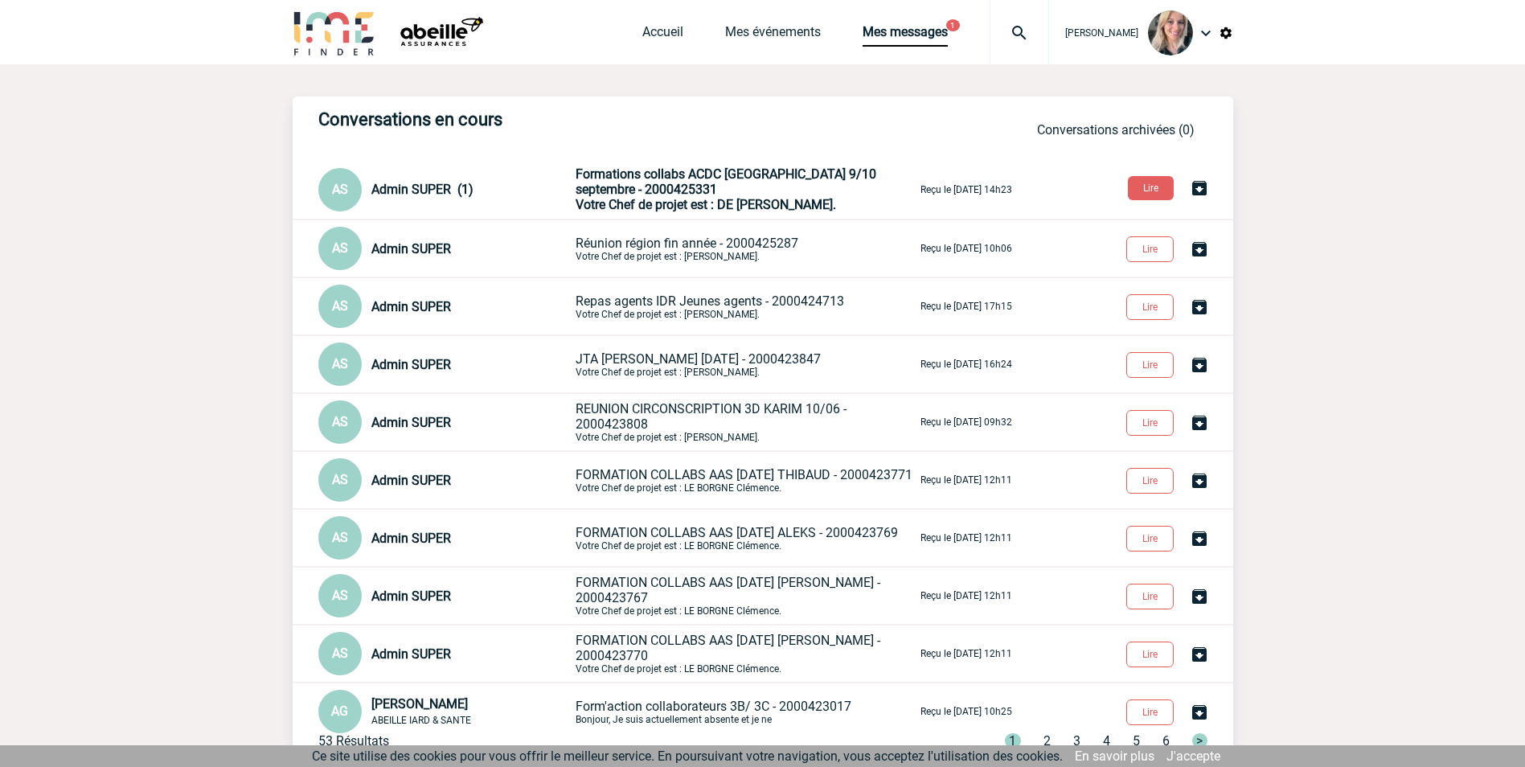
click at [789, 174] on span "Formations collabs ACDC LYON 9/10 septembre - 2000425331" at bounding box center [726, 181] width 301 height 31
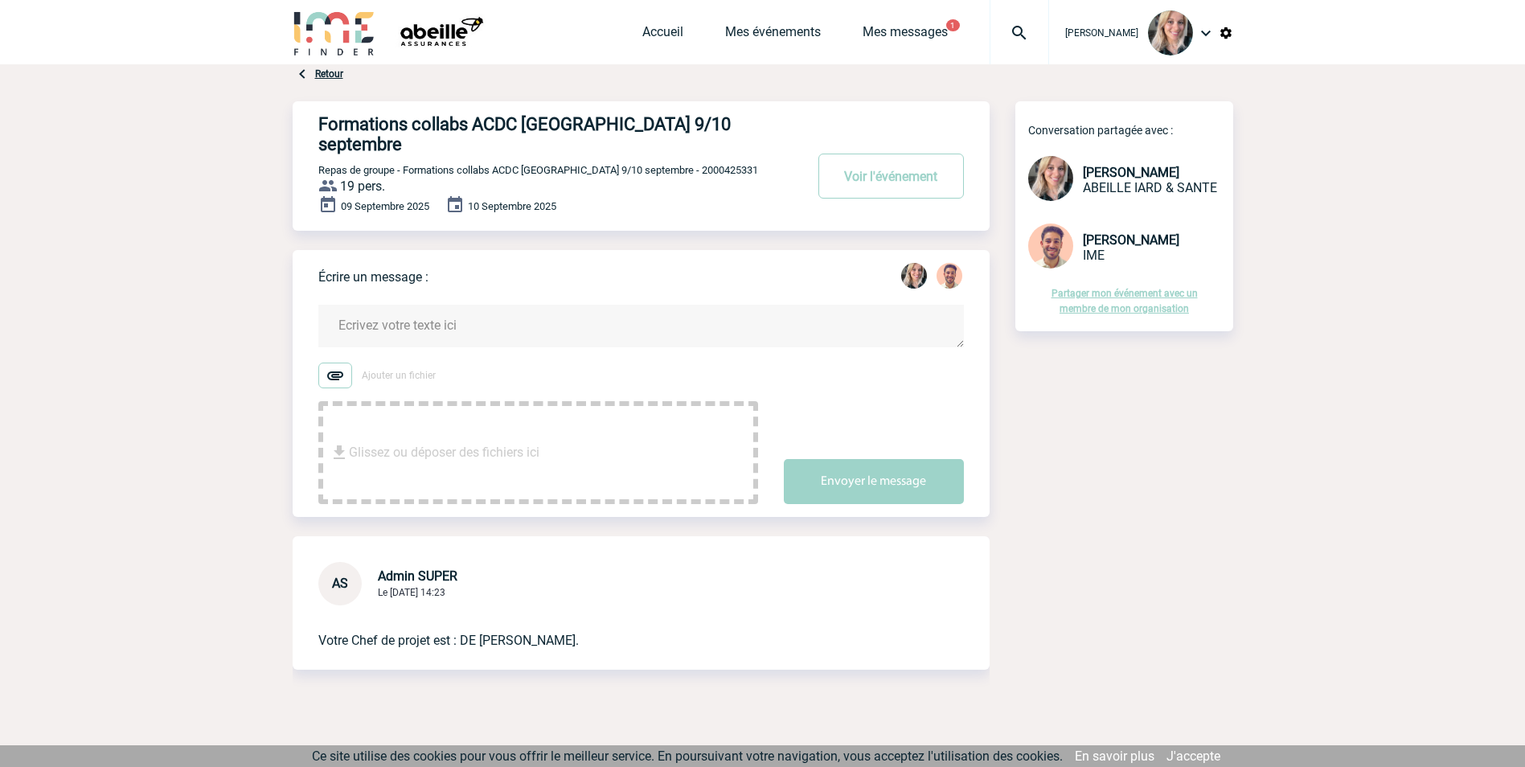
click at [1124, 296] on link "Partager mon événement avec un membre de mon organisation" at bounding box center [1125, 301] width 146 height 27
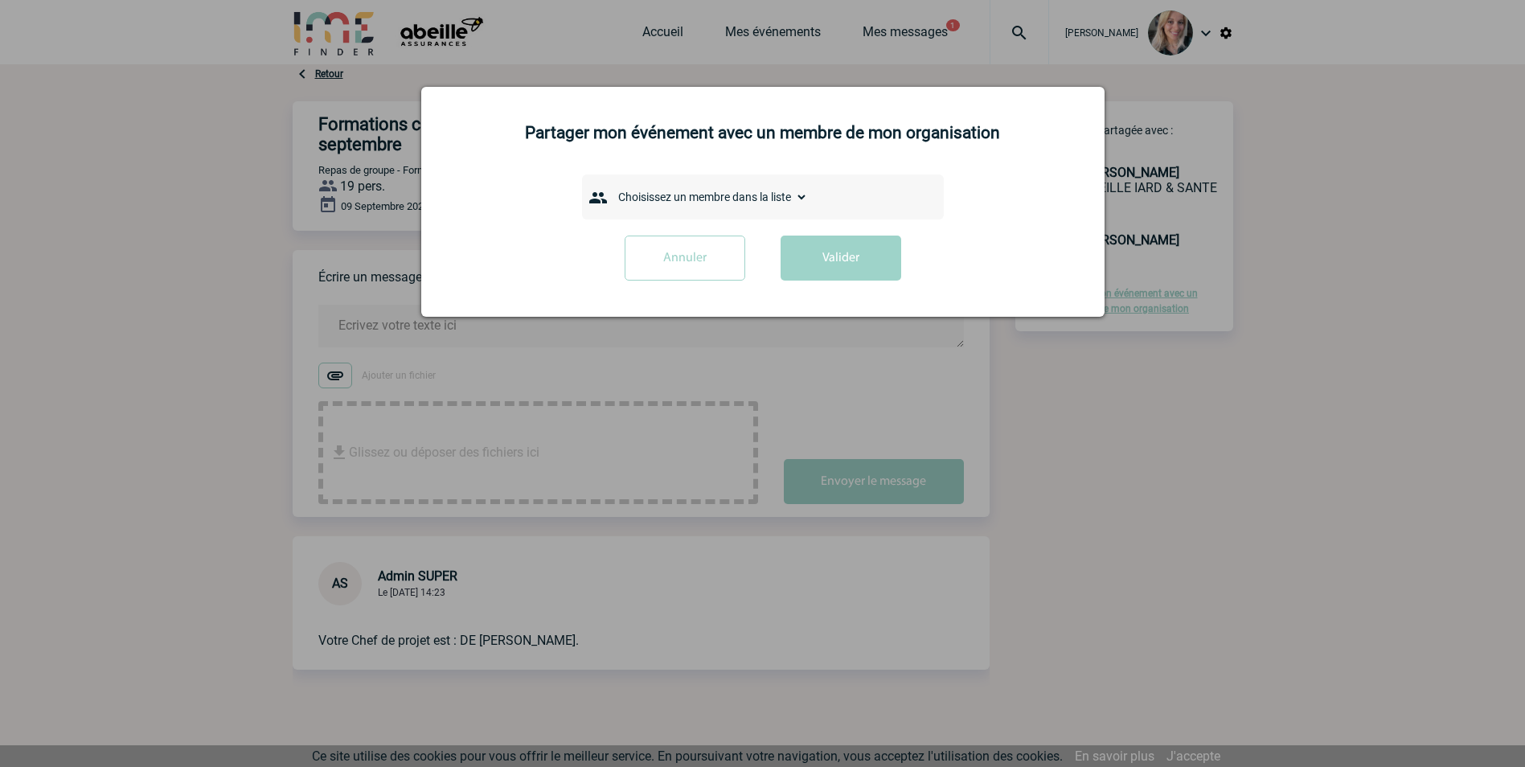
click at [701, 202] on select "Choisissez un membre dans la liste ABEHSIRA Jérémie BAELEN Sophie BEAUCHAMP Tim…" at bounding box center [709, 197] width 197 height 23
select select "130583"
click at [611, 187] on select "Choisissez un membre dans la liste ABEHSIRA Jérémie BAELEN Sophie BEAUCHAMP Tim…" at bounding box center [709, 197] width 197 height 23
click at [827, 253] on button "Valider" at bounding box center [841, 258] width 121 height 45
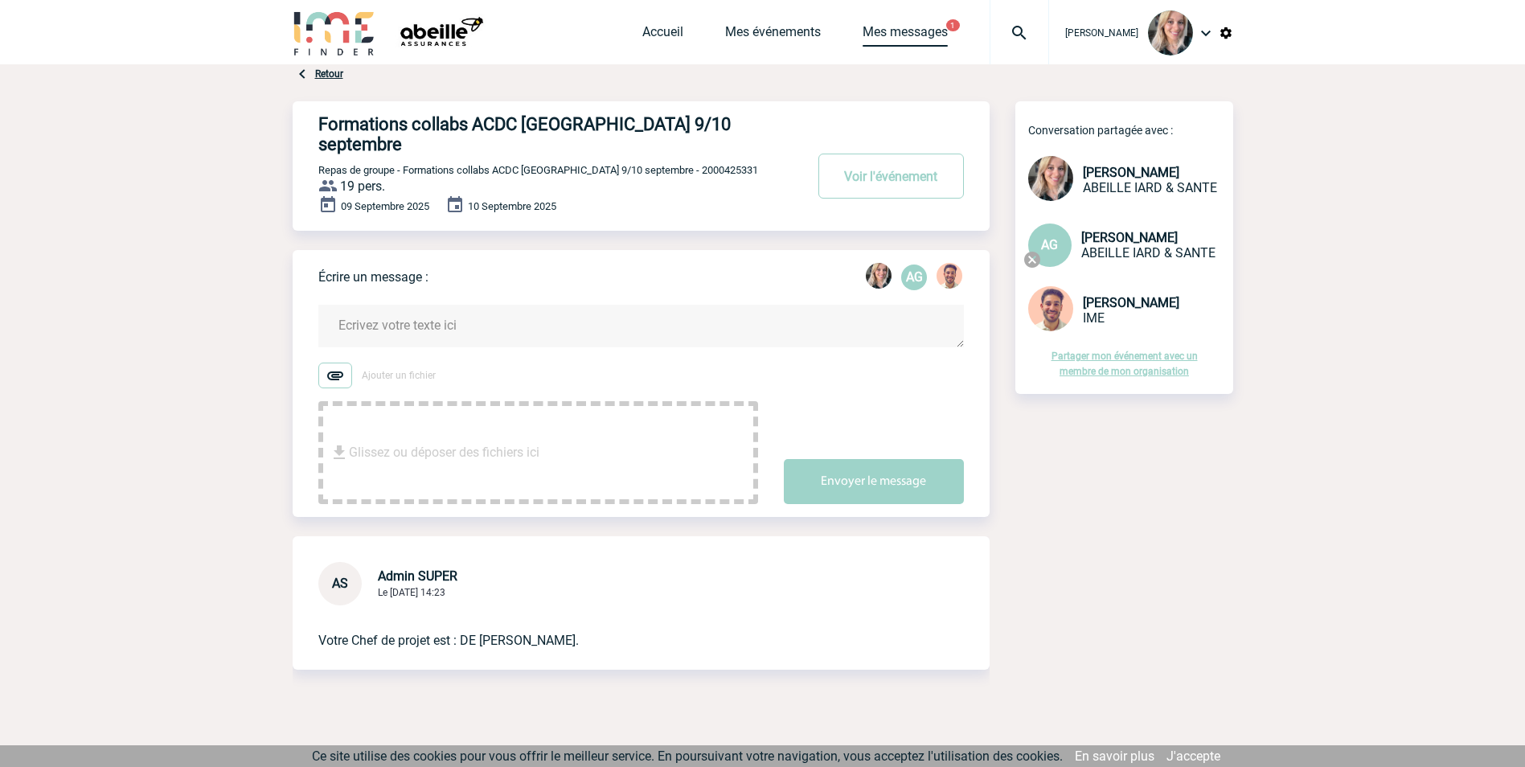
click at [914, 39] on link "Mes messages" at bounding box center [905, 35] width 85 height 23
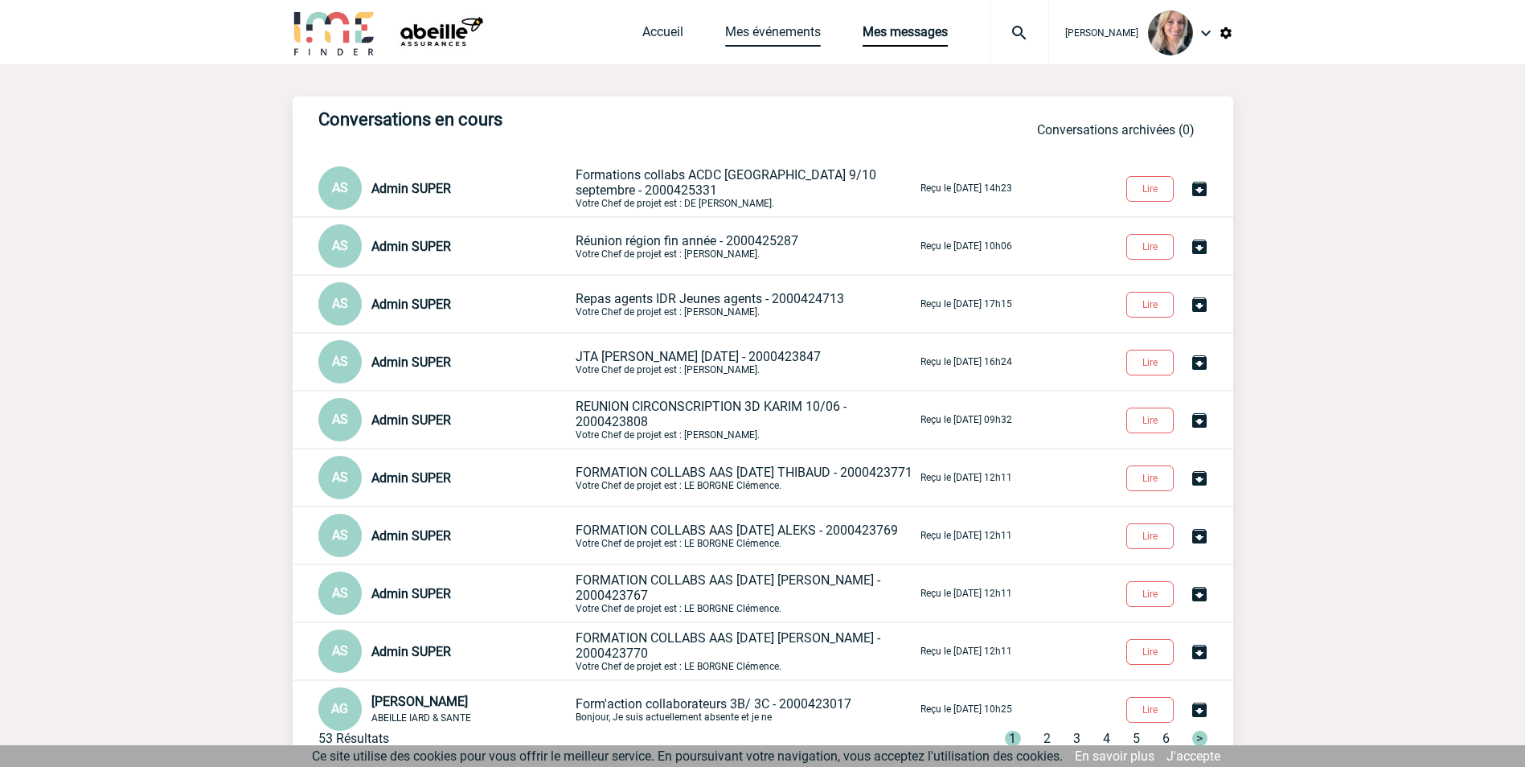
click at [803, 39] on link "Mes événements" at bounding box center [773, 35] width 96 height 23
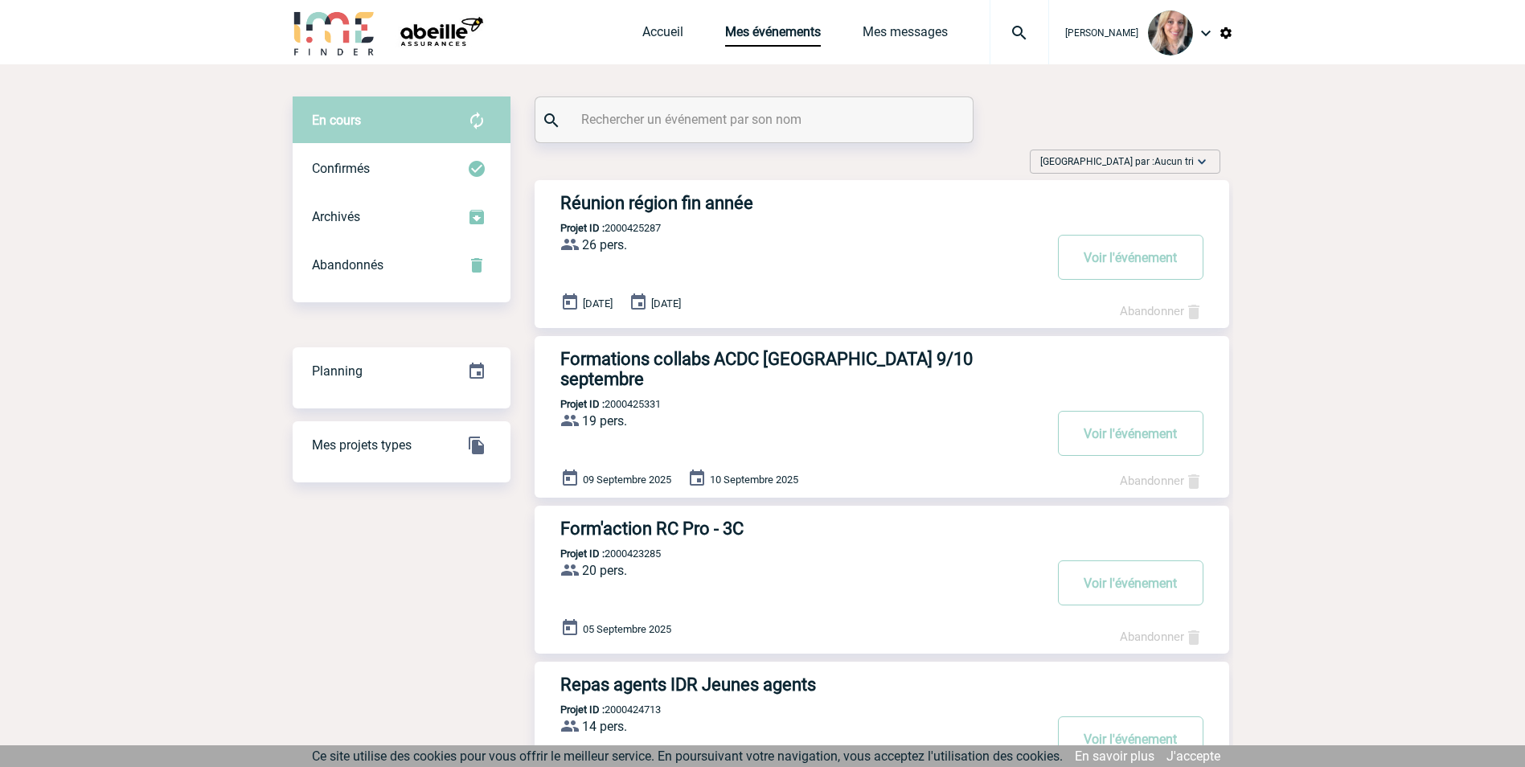
click at [804, 766] on html "[PERSON_NAME] Accueil Mes événements 0" at bounding box center [762, 383] width 1525 height 767
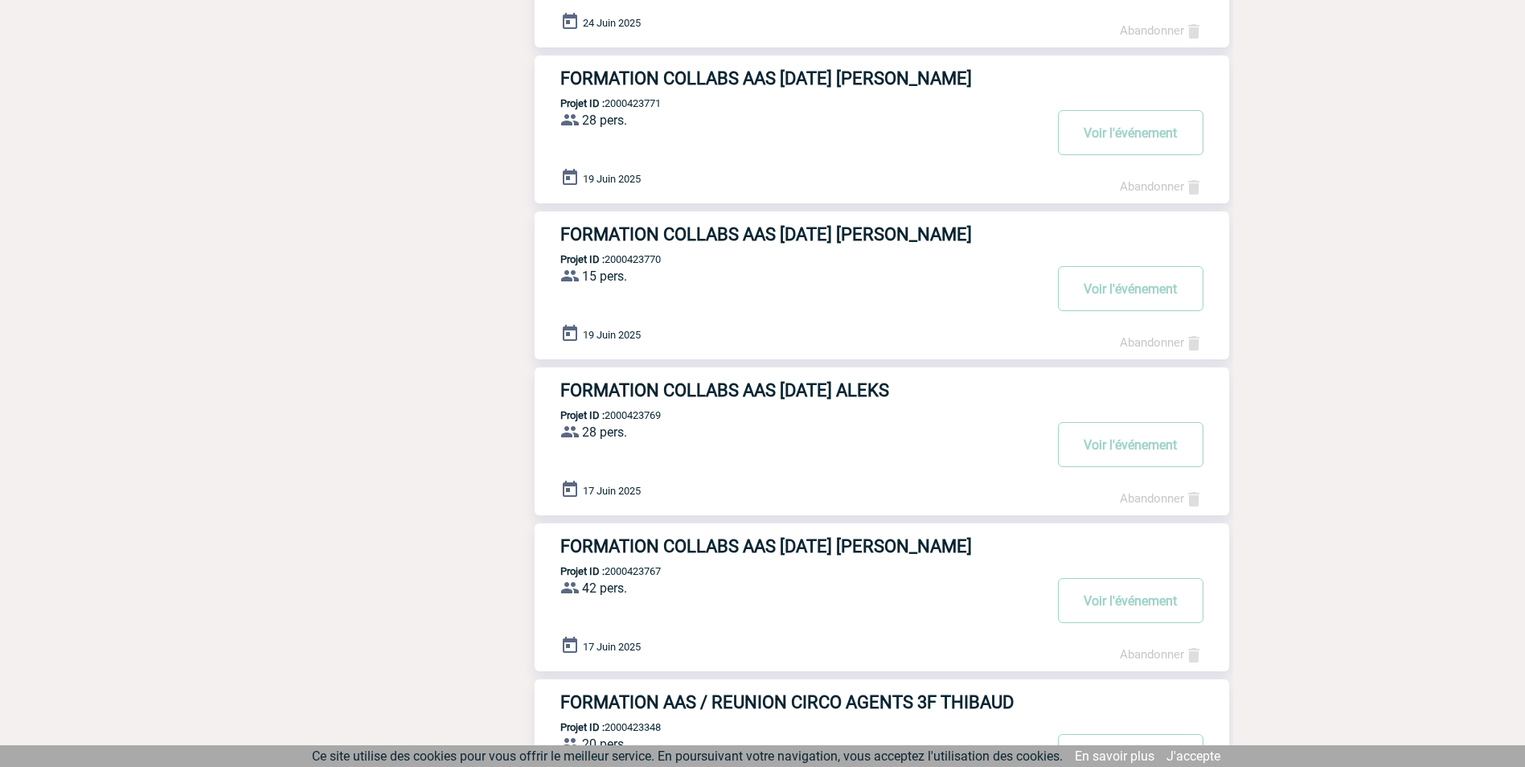
scroll to position [1064, 0]
